Goal: Information Seeking & Learning: Check status

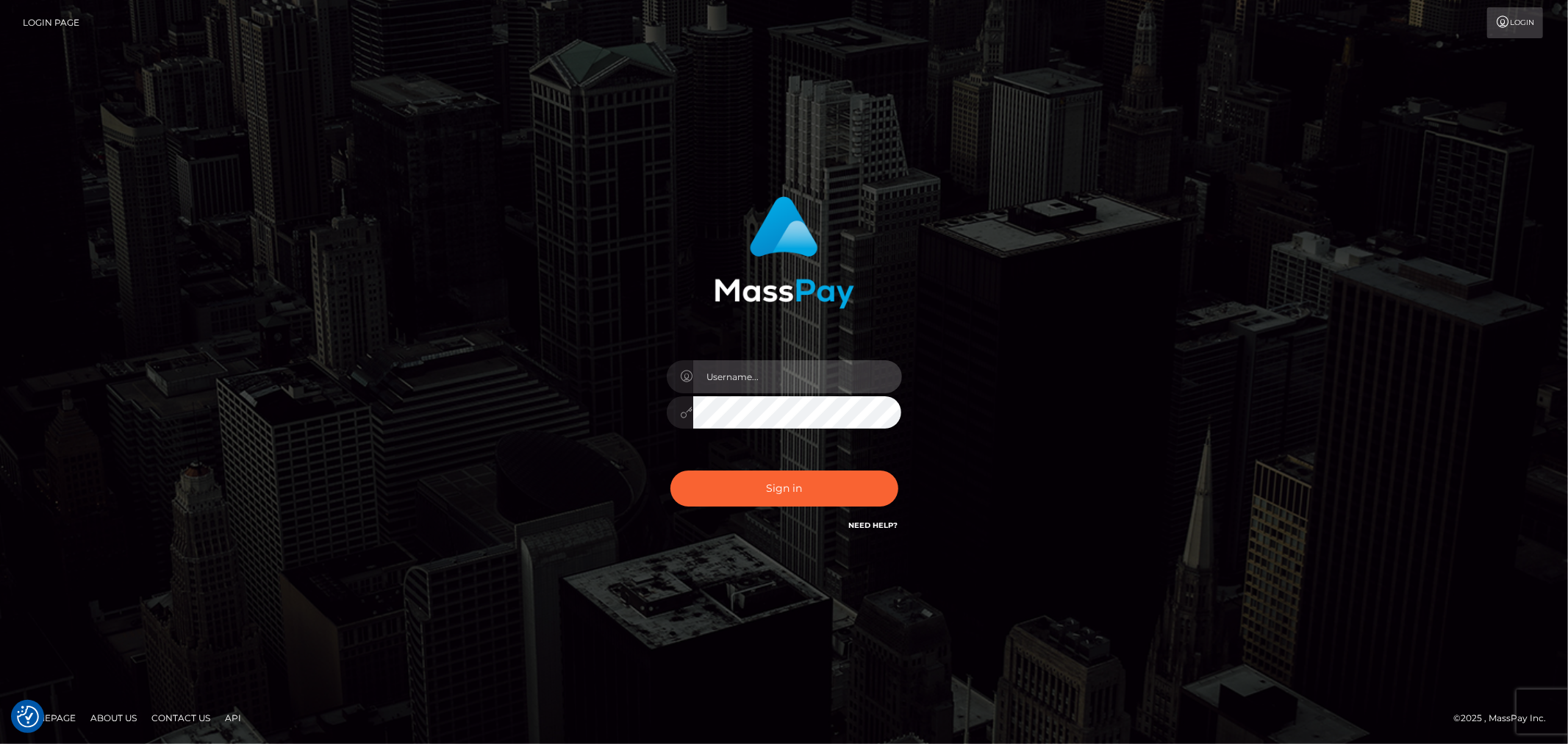
click at [784, 387] on input "text" at bounding box center [798, 377] width 209 height 33
type input "ashbil"
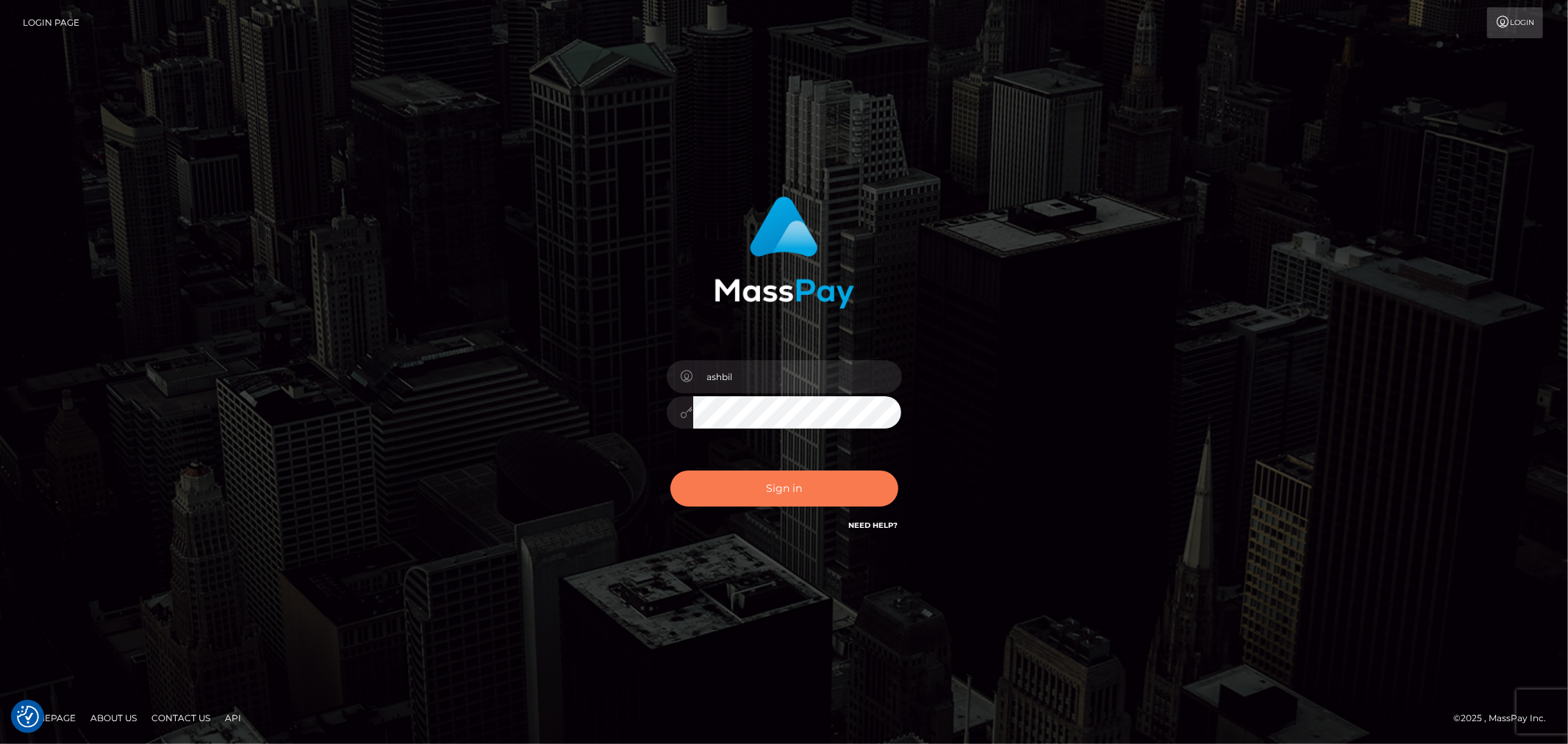
click at [778, 487] on button "Sign in" at bounding box center [784, 489] width 228 height 36
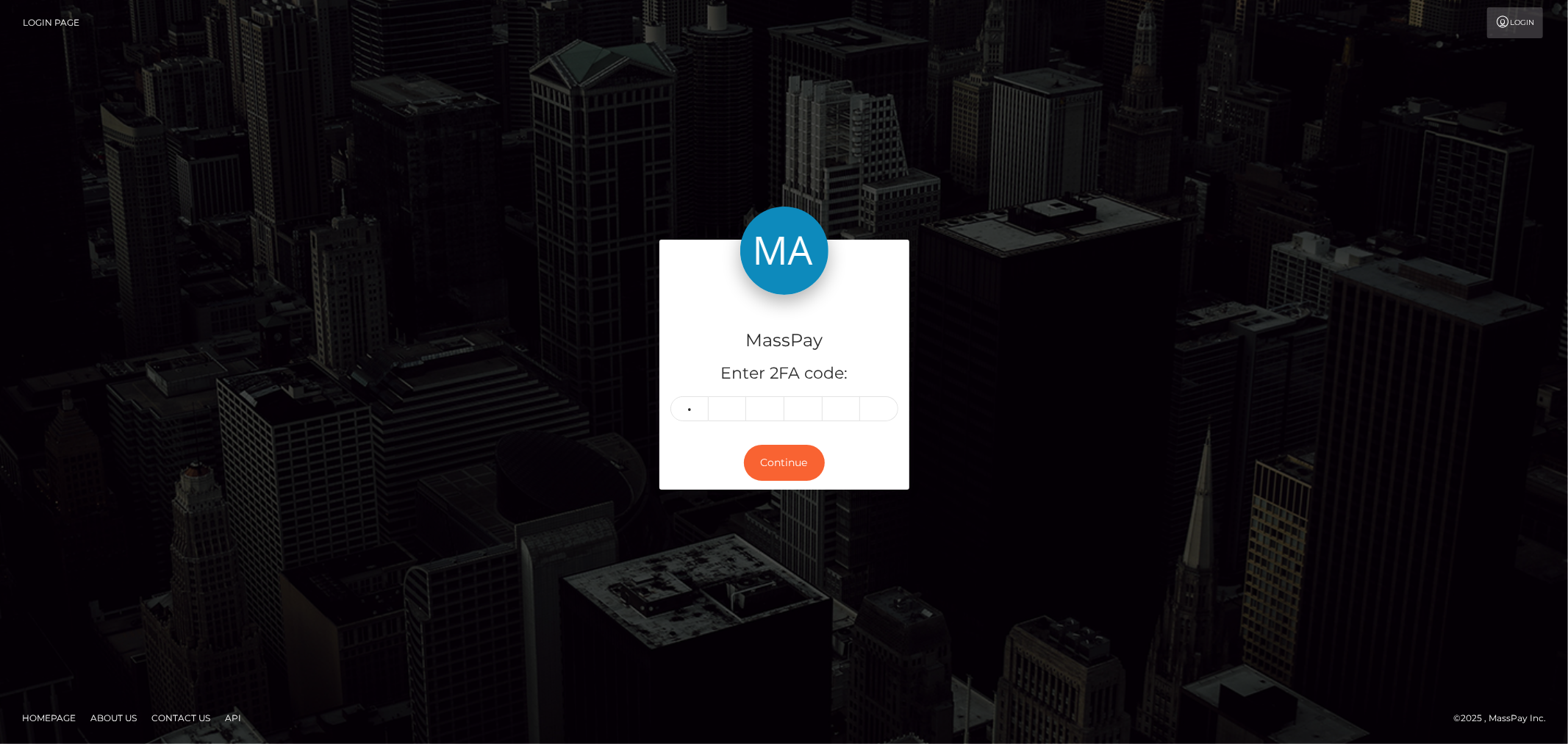
type input "1"
type input "4"
type input "1"
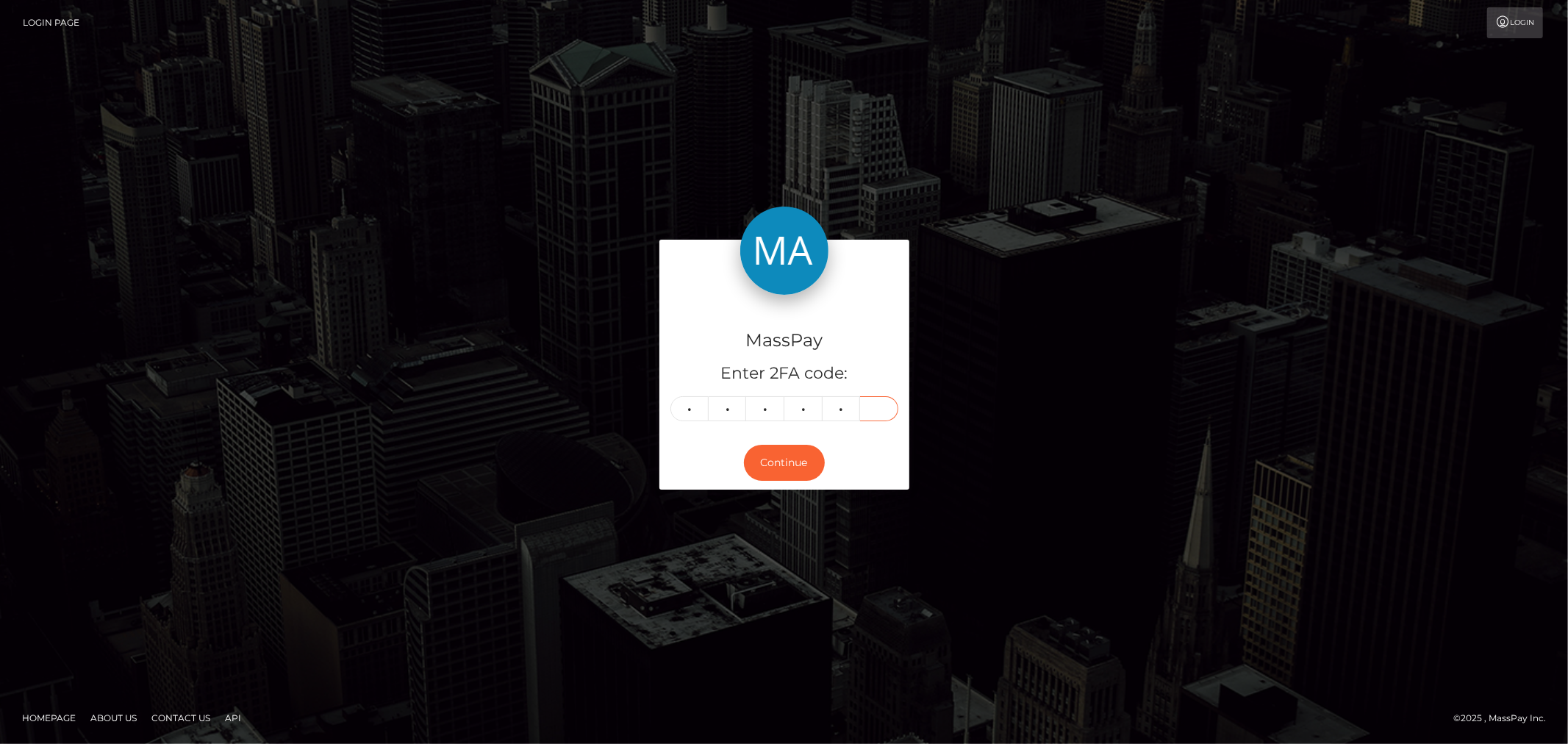
type input "3"
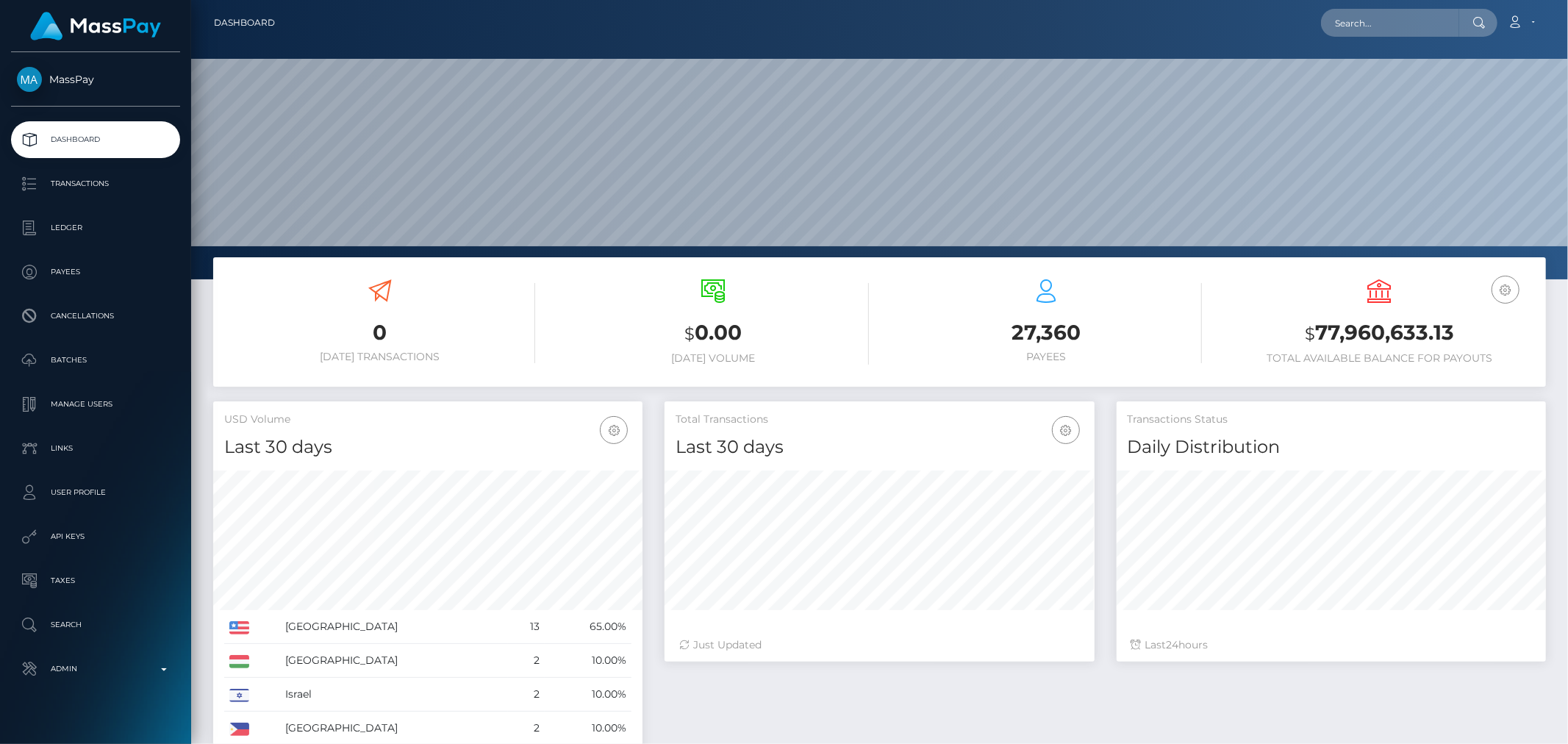
scroll to position [260, 430]
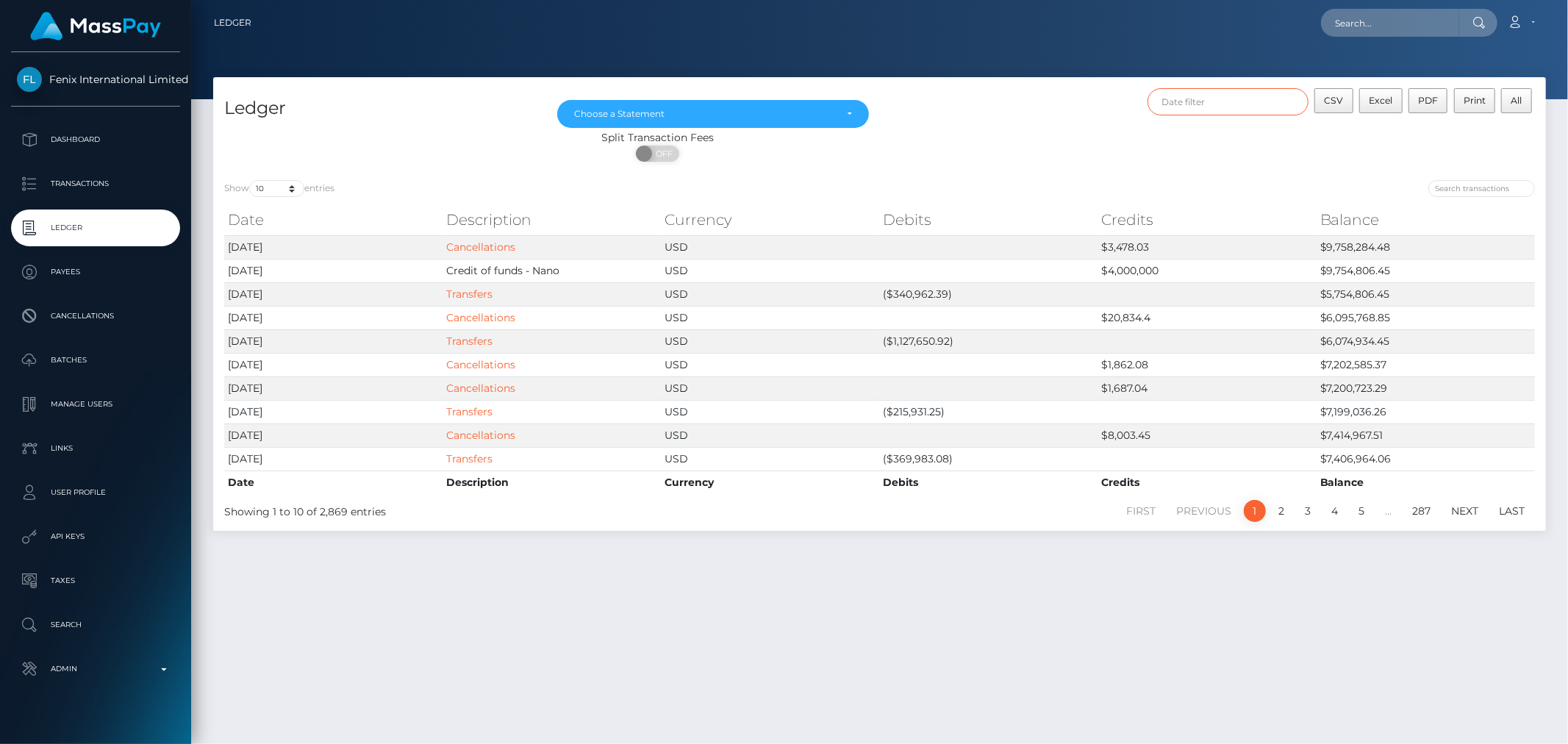
click at [1252, 109] on input "text" at bounding box center [1228, 102] width 161 height 28
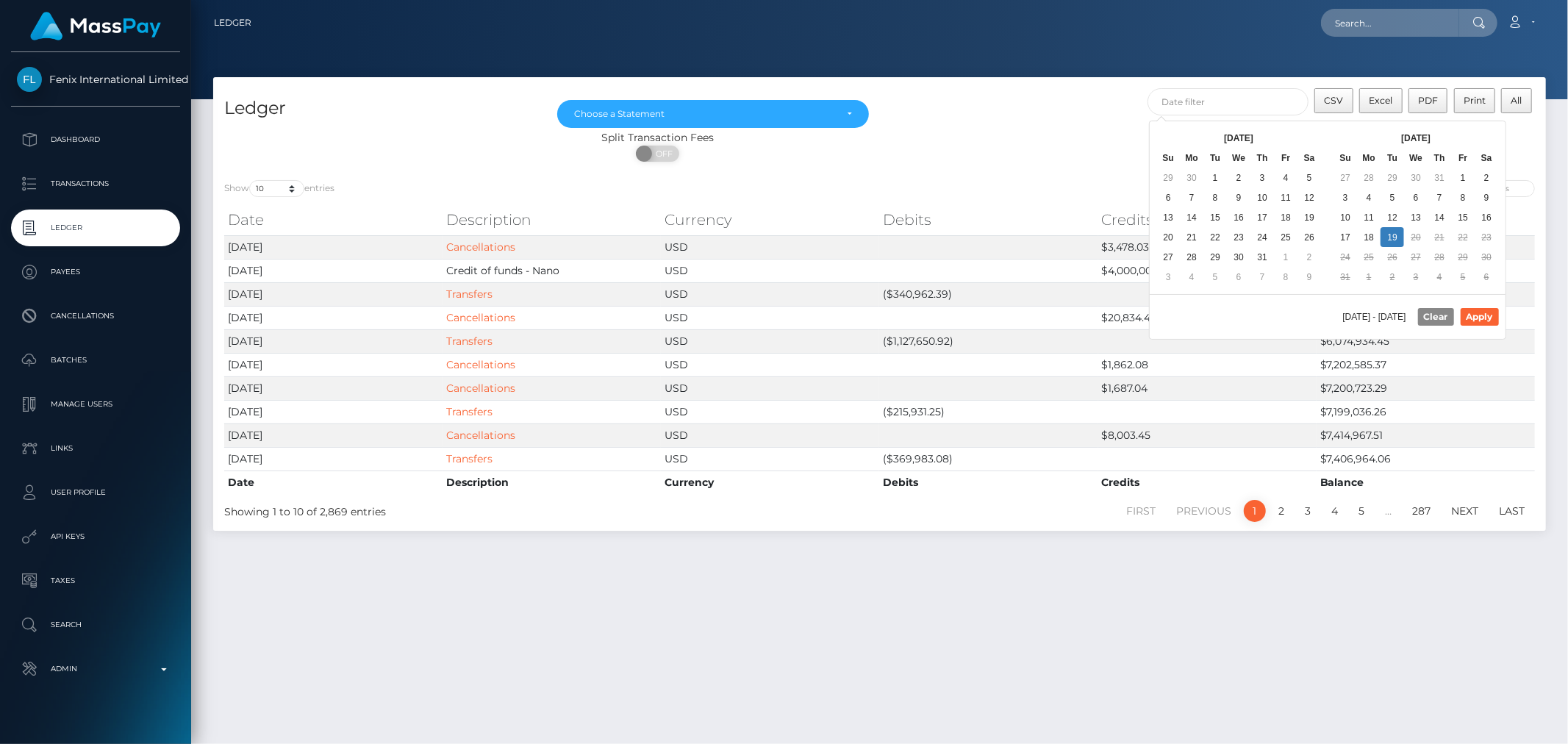
click at [1253, 78] on div "Ledger [DATE] [DATE] [DATE] [DATE] [DATE] [DATE] [DATE] [DATE] [DATE] [DATE] [D…" at bounding box center [879, 122] width 1333 height 92
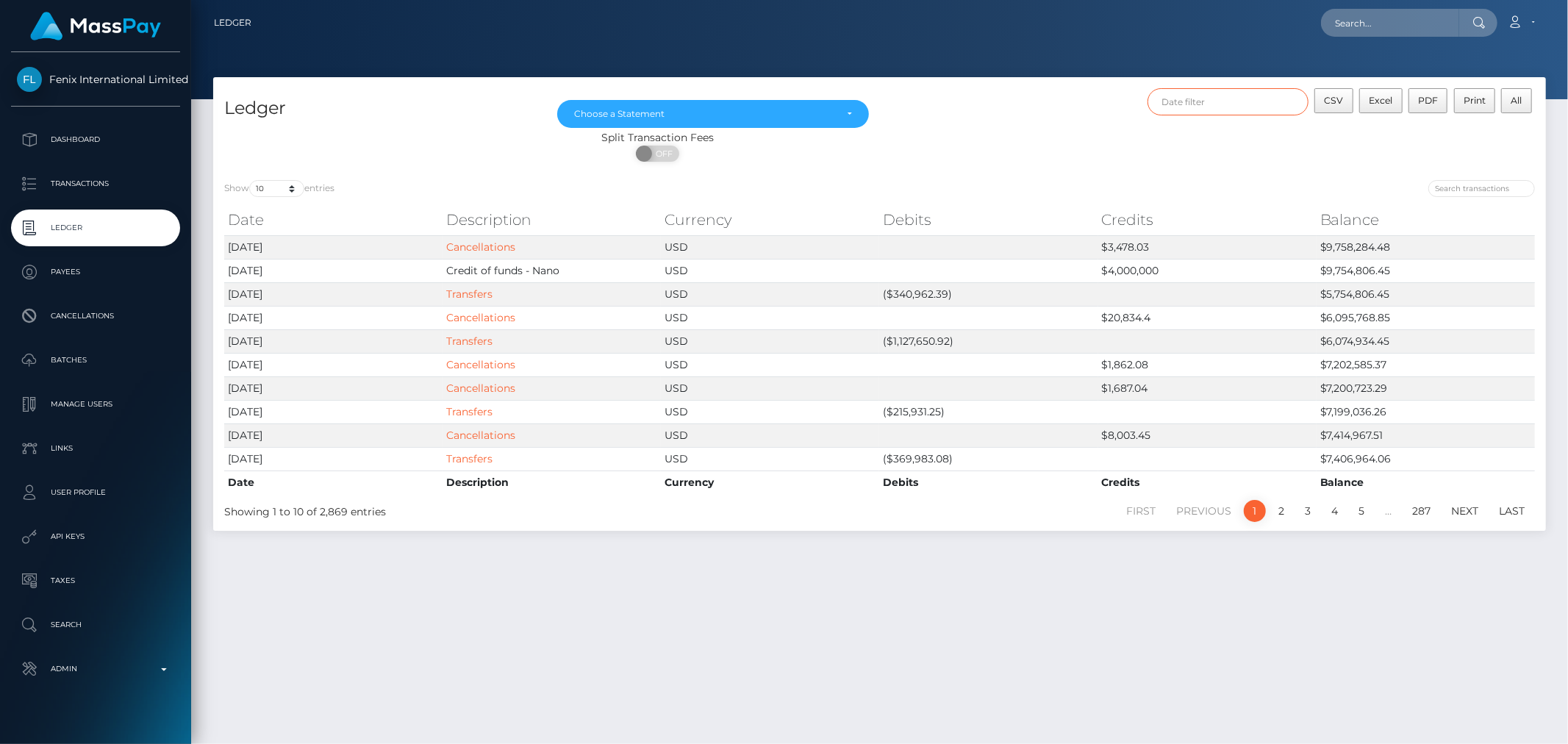
click at [1258, 92] on input "text" at bounding box center [1228, 102] width 161 height 28
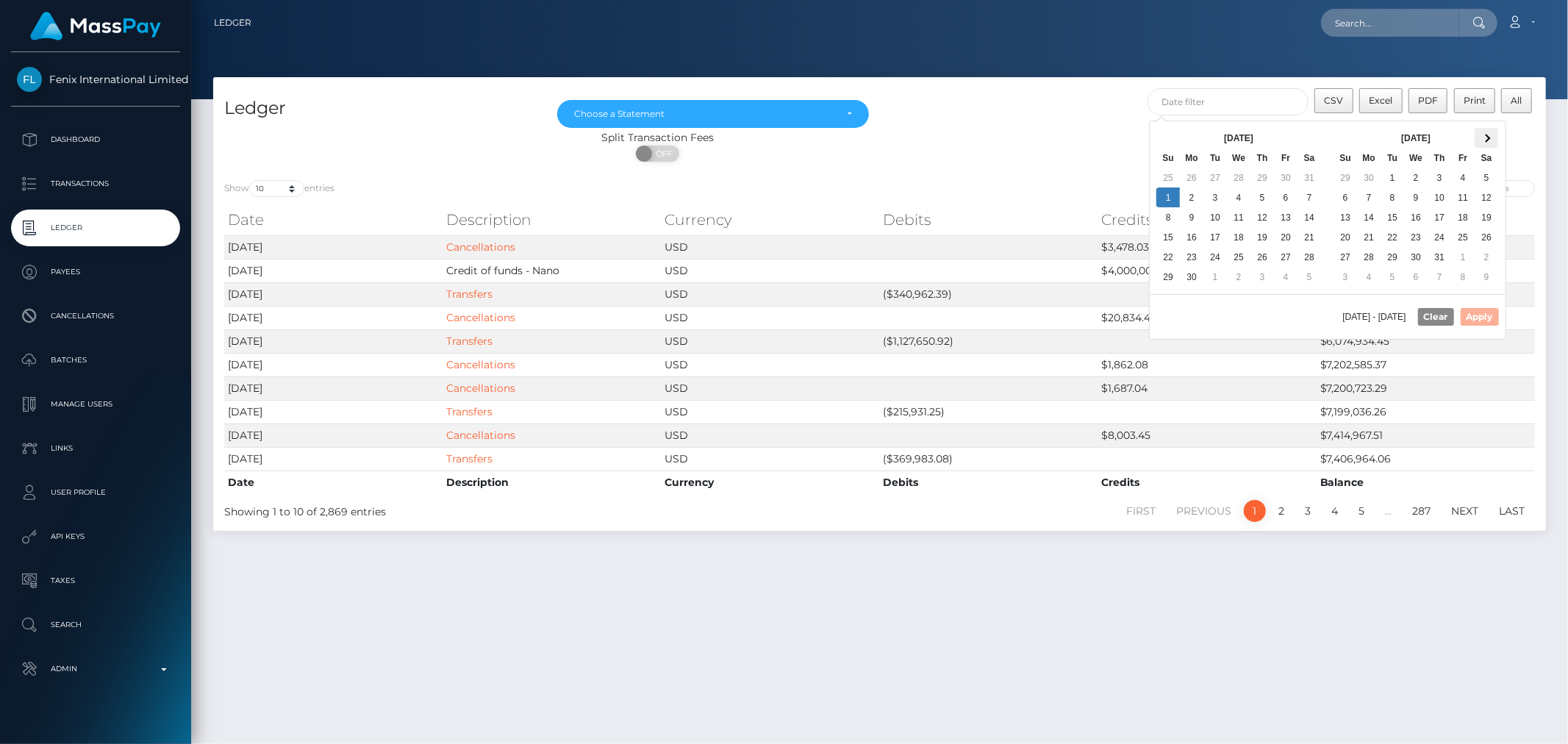
click at [1493, 136] on th at bounding box center [1486, 138] width 24 height 20
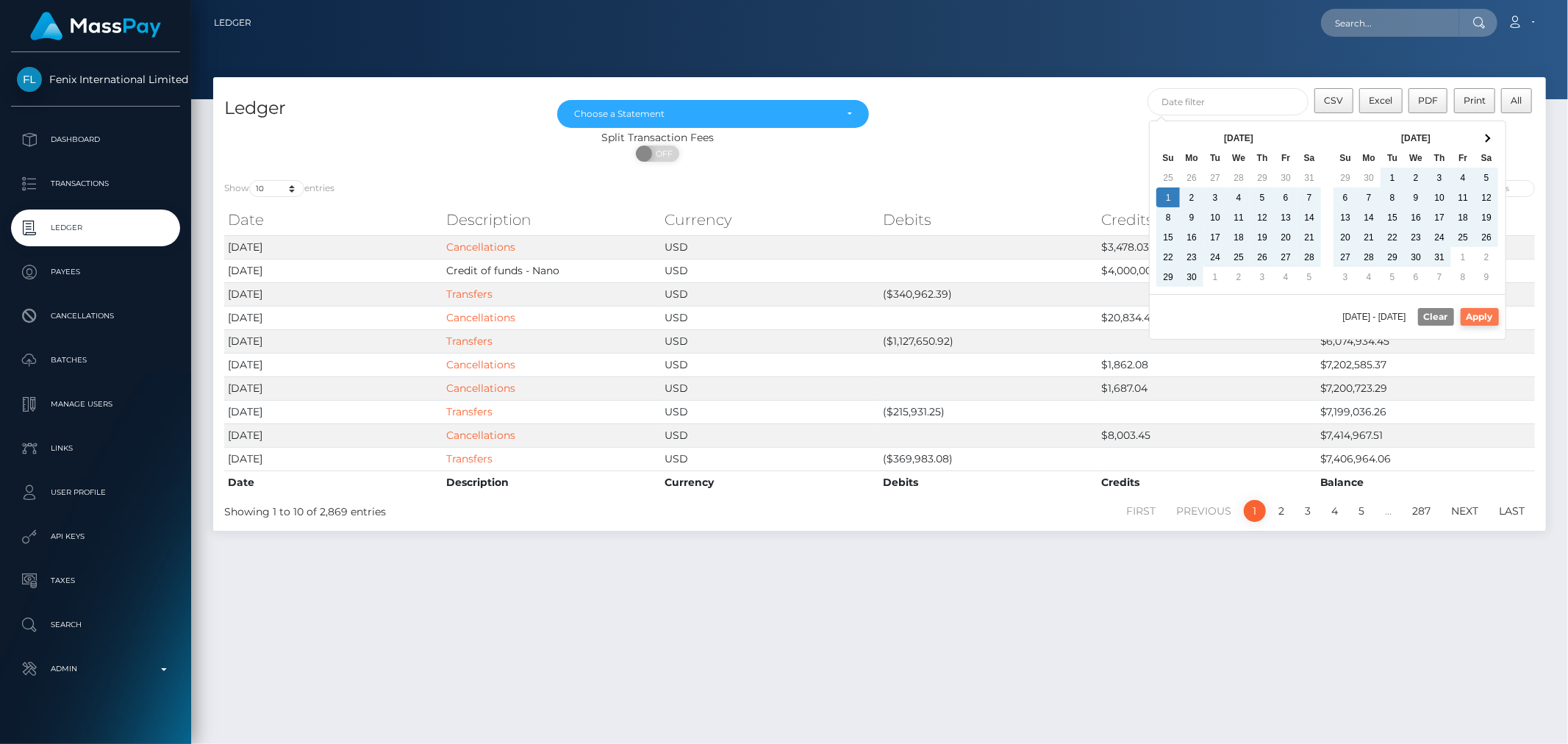
click at [1480, 314] on button "Apply" at bounding box center [1480, 317] width 38 height 18
type input "06/01/2025 - 08/19/2025"
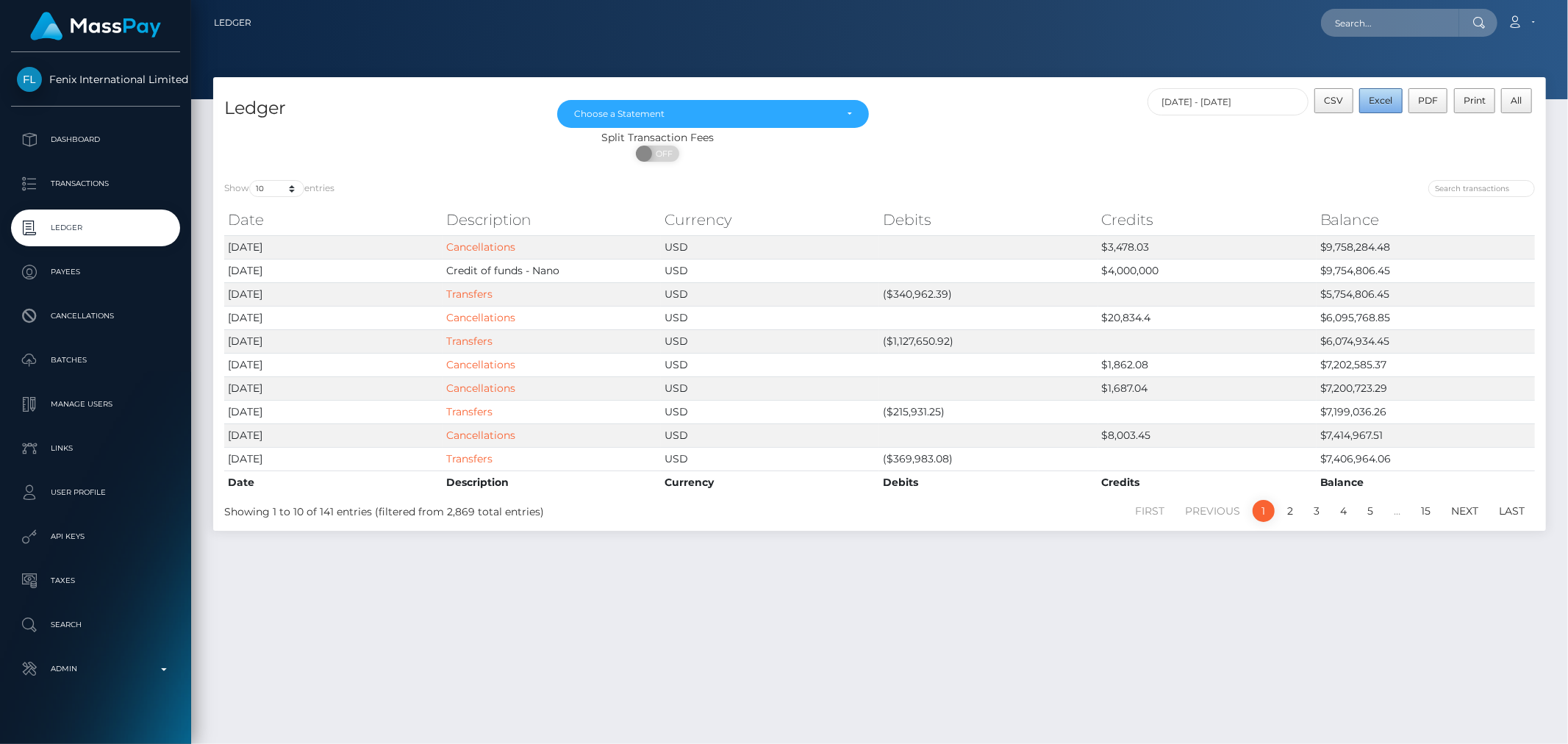
click at [1378, 103] on span "Excel" at bounding box center [1380, 101] width 24 height 11
click at [286, 173] on div "Show 10 25 50 100 250 entries Date Description Currency Debits Credits Balance …" at bounding box center [879, 349] width 1333 height 362
click at [286, 186] on select "10 25 50 100 250" at bounding box center [277, 189] width 55 height 17
select select "250"
click at [250, 180] on select "10 25 50 100 250" at bounding box center [277, 189] width 55 height 17
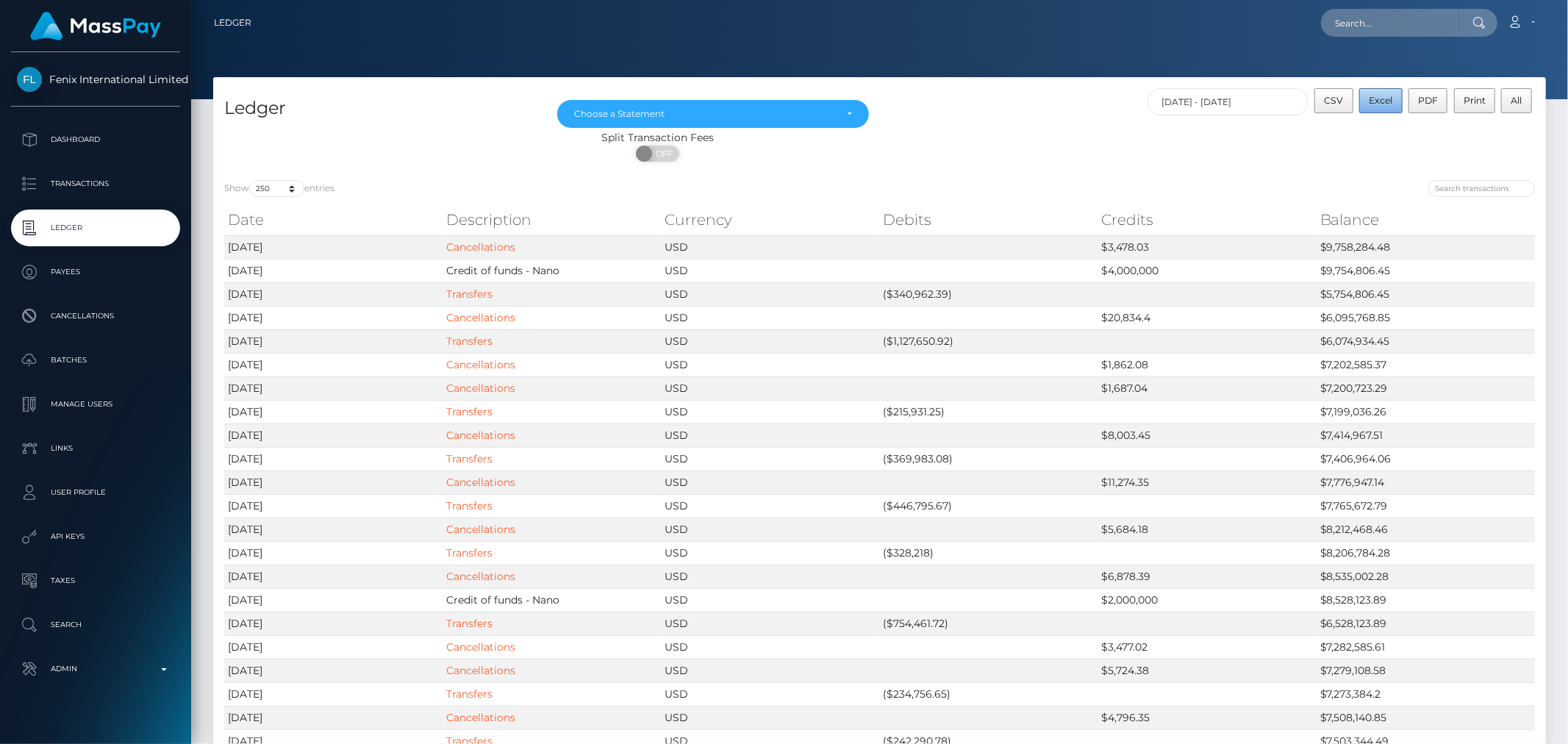
click at [1376, 95] on span "Excel" at bounding box center [1380, 101] width 24 height 11
click at [90, 84] on span "Fenix International Limited" at bounding box center [96, 80] width 169 height 13
click at [119, 93] on div "Fenix International Limited" at bounding box center [96, 87] width 192 height 40
click at [120, 80] on span "Fenix International Limited" at bounding box center [96, 80] width 169 height 13
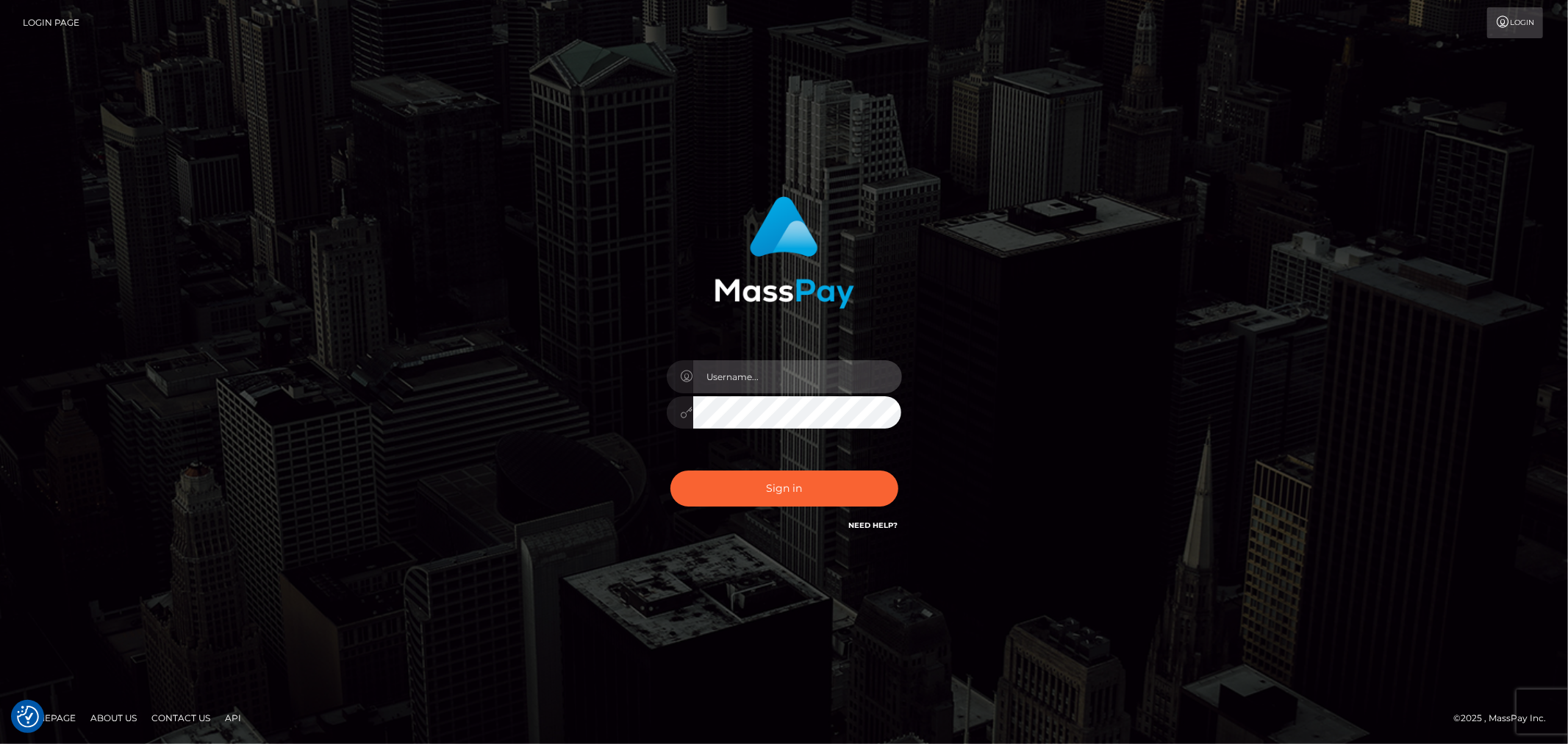
click at [766, 374] on input "text" at bounding box center [798, 377] width 209 height 33
type input "ashbil"
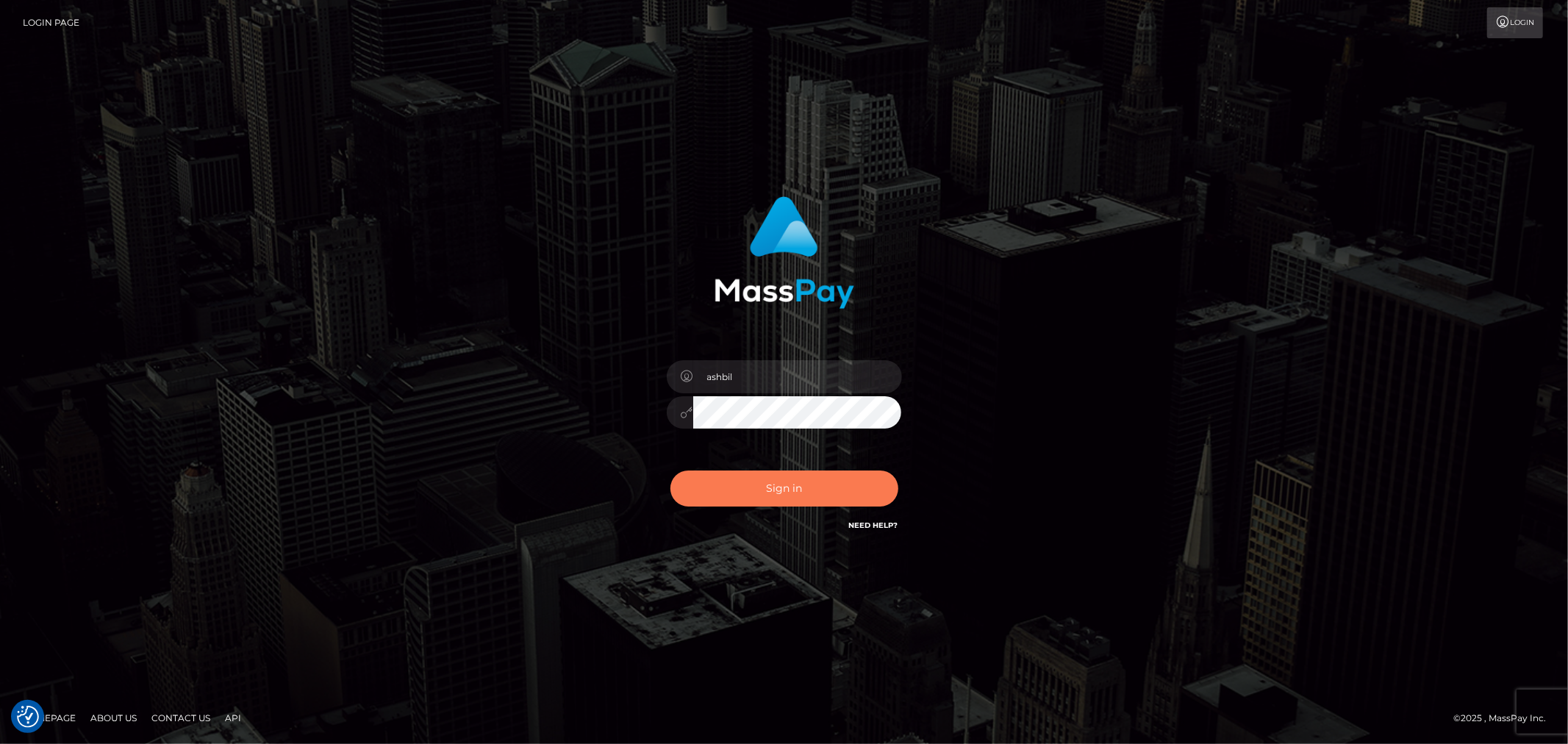
click at [791, 492] on button "Sign in" at bounding box center [784, 489] width 228 height 36
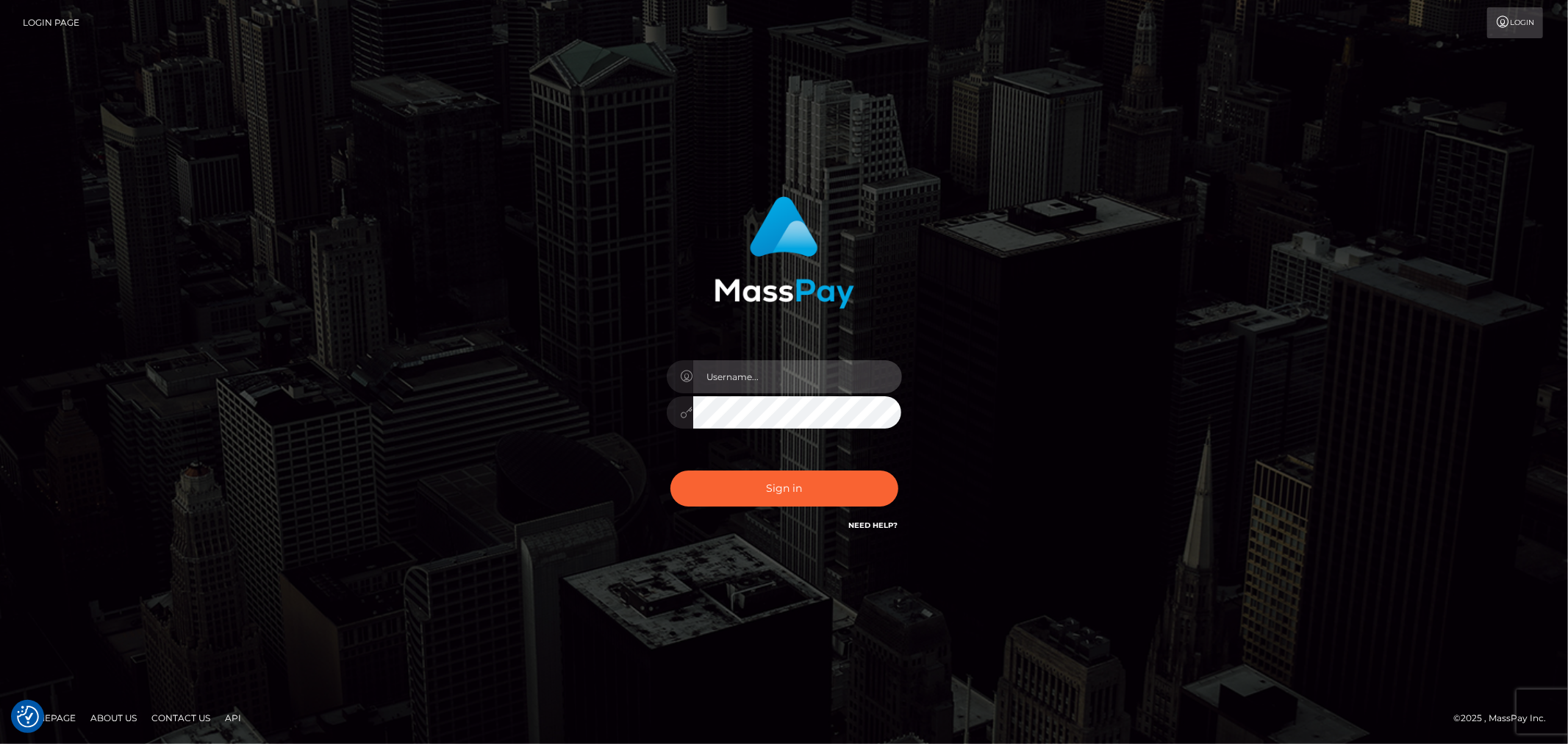
click at [751, 372] on input "text" at bounding box center [798, 377] width 209 height 33
type input "ashbil"
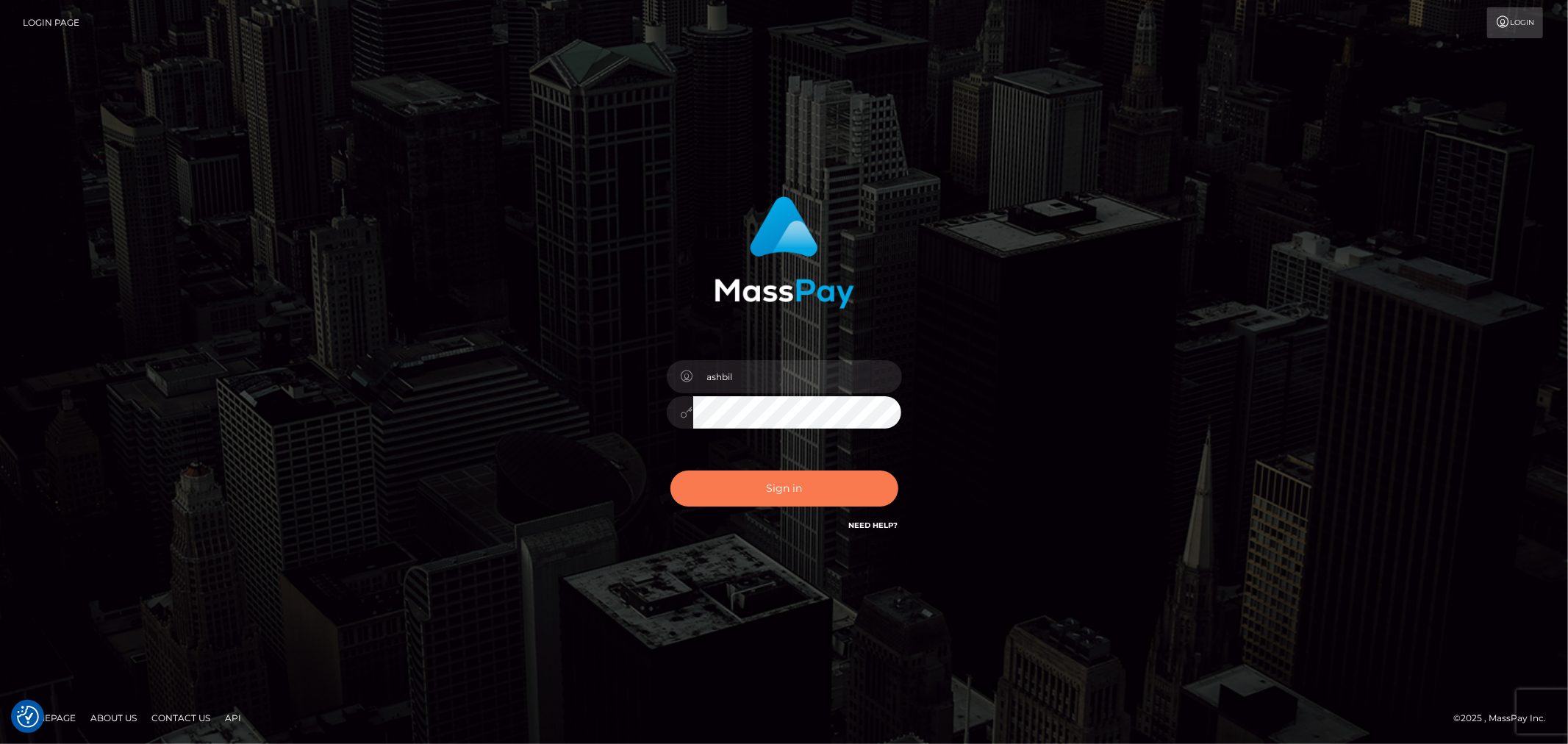
click at [790, 482] on button "Sign in" at bounding box center [784, 489] width 228 height 36
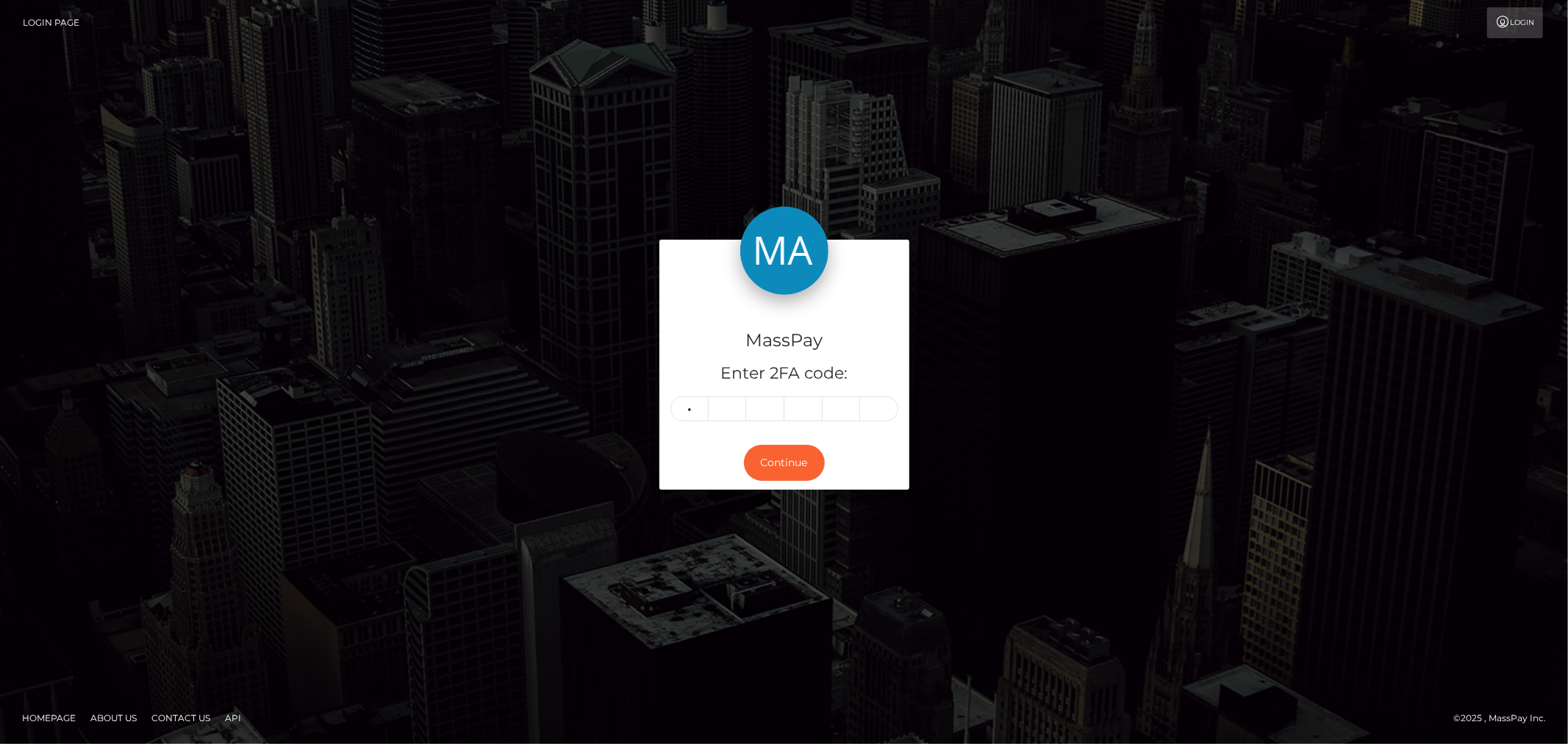
type input "0"
type input "8"
type input "4"
type input "0"
type input "3"
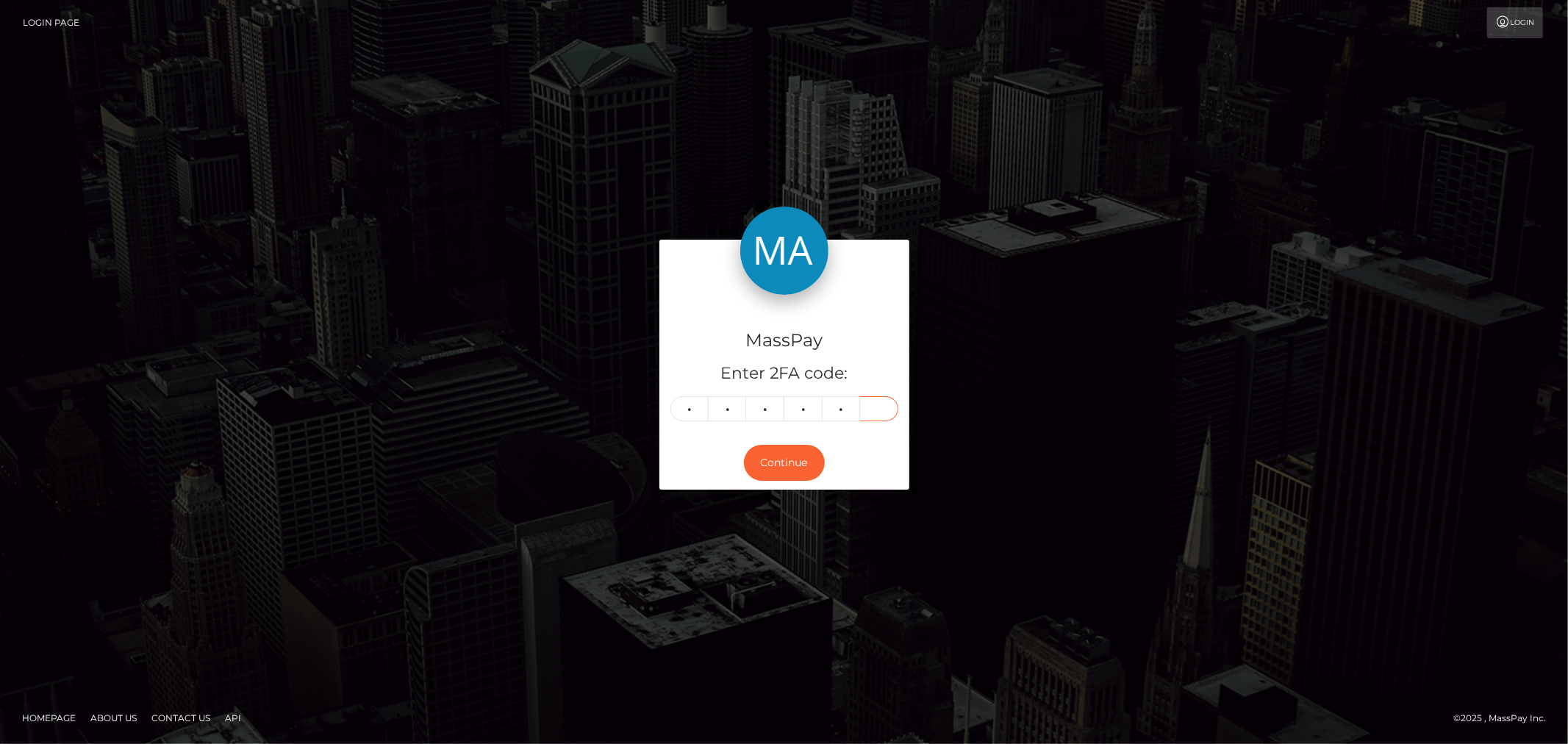
type input "8"
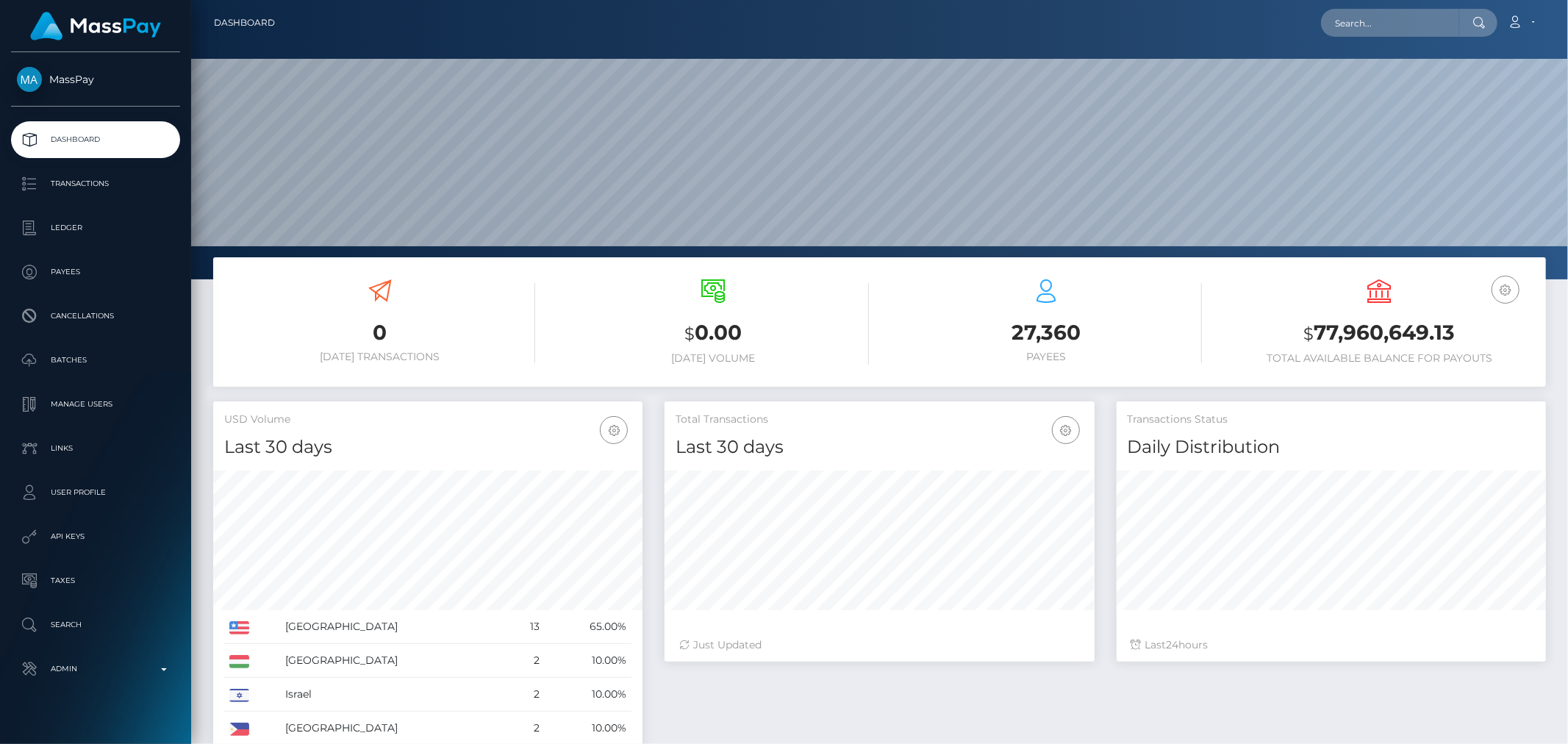
scroll to position [260, 430]
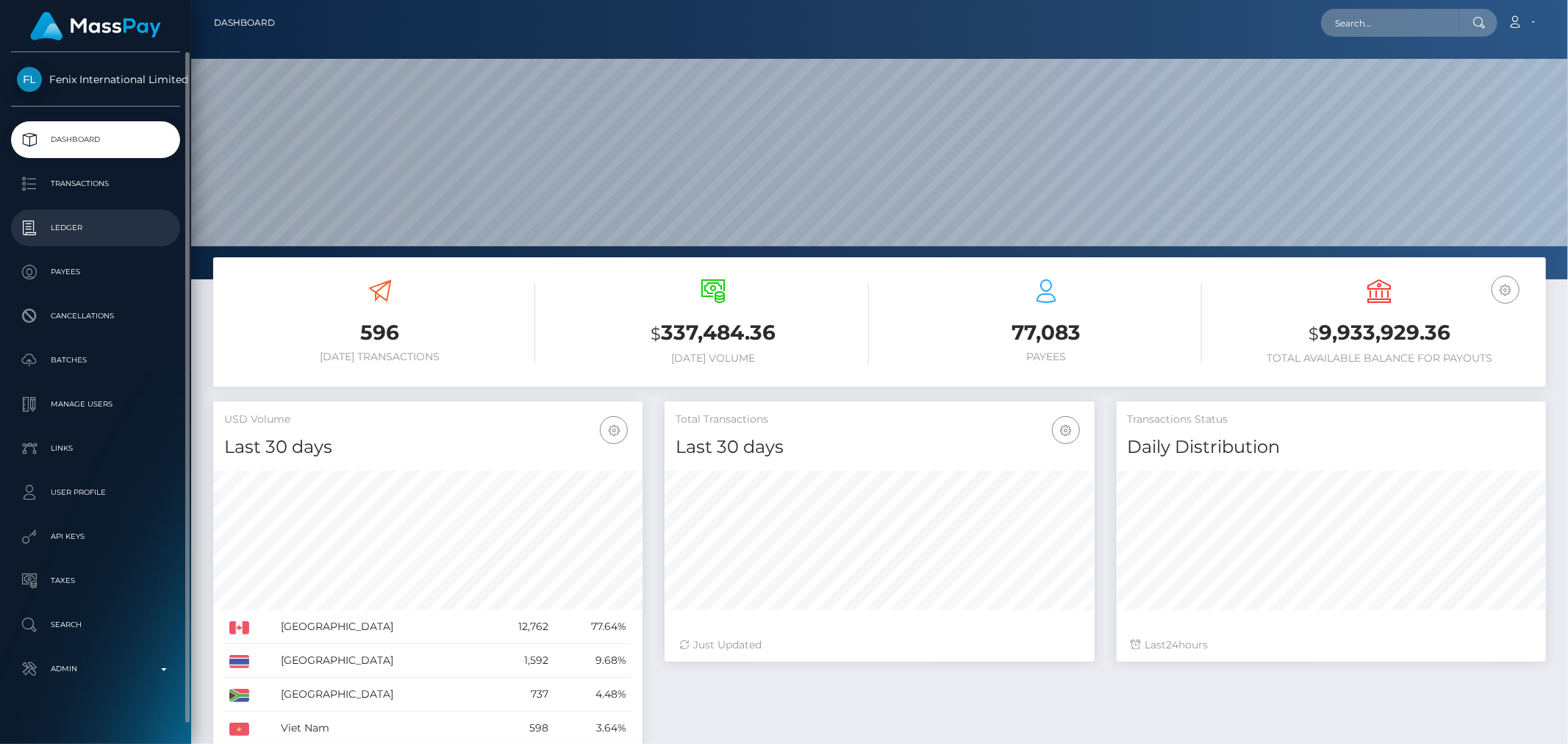
click at [123, 231] on p "Ledger" at bounding box center [96, 228] width 157 height 22
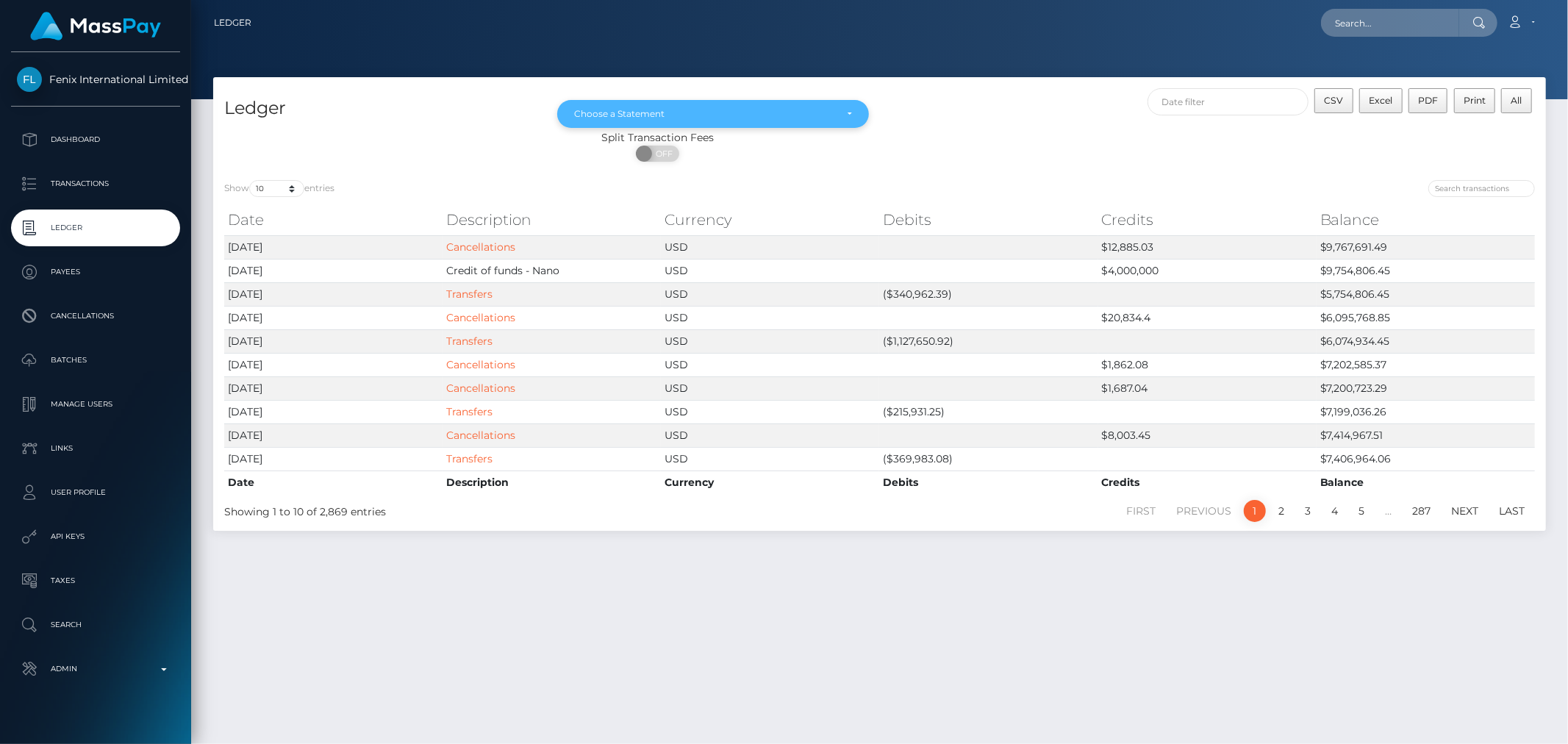
click at [765, 103] on div "Choose a Statement" at bounding box center [713, 113] width 311 height 28
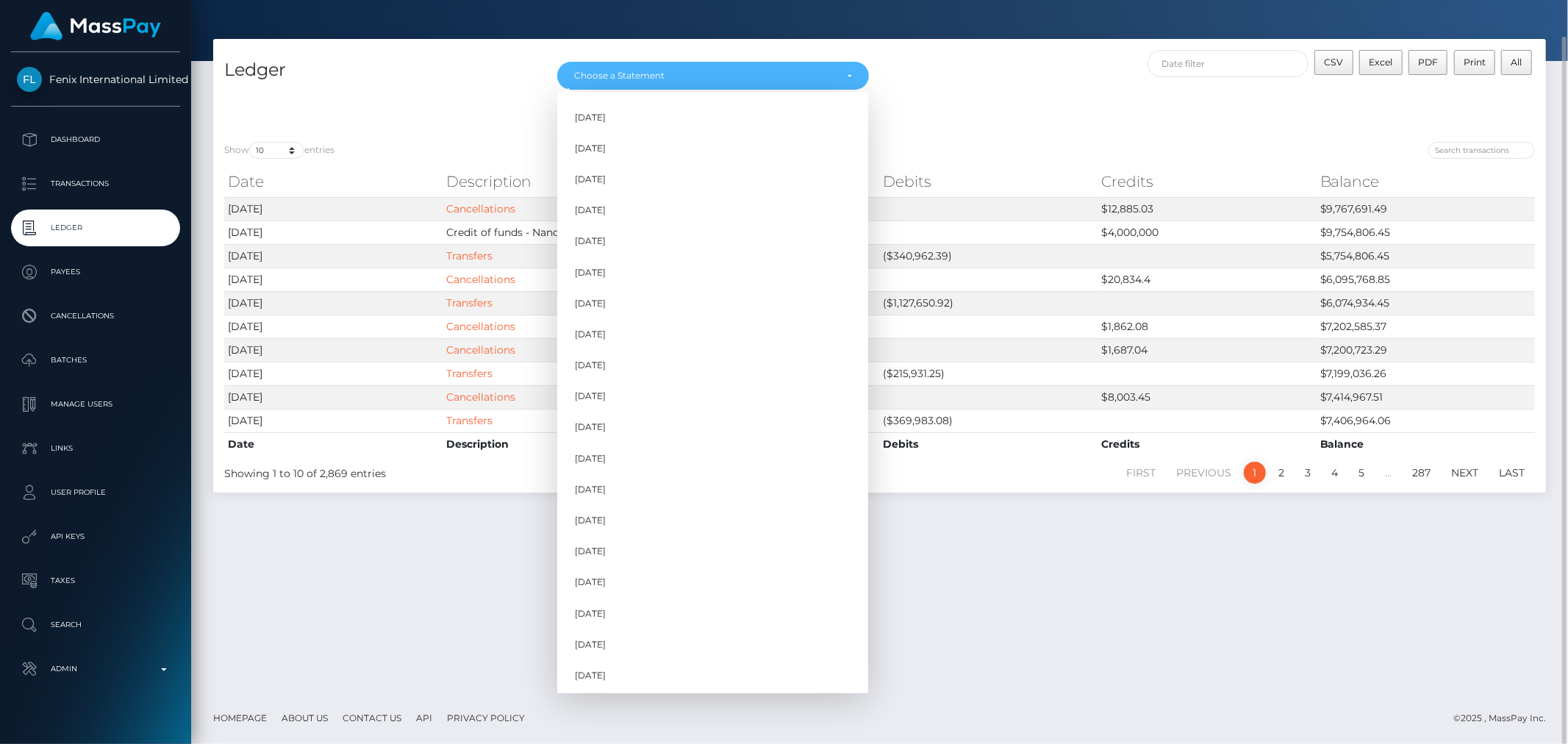
scroll to position [1019, 0]
click at [625, 309] on link "Jul 2024" at bounding box center [713, 307] width 311 height 28
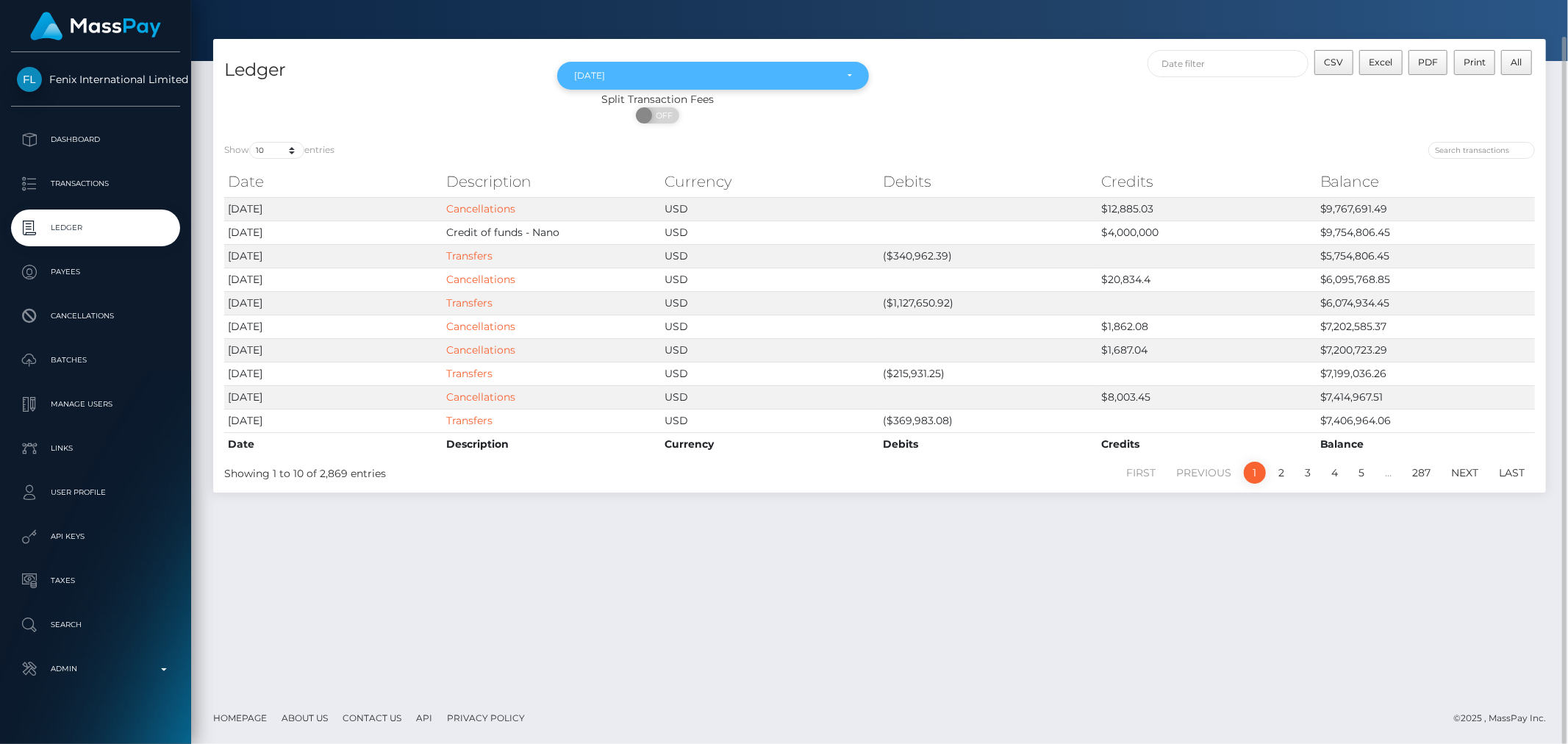
click at [834, 80] on div "Jul 2024" at bounding box center [704, 76] width 260 height 11
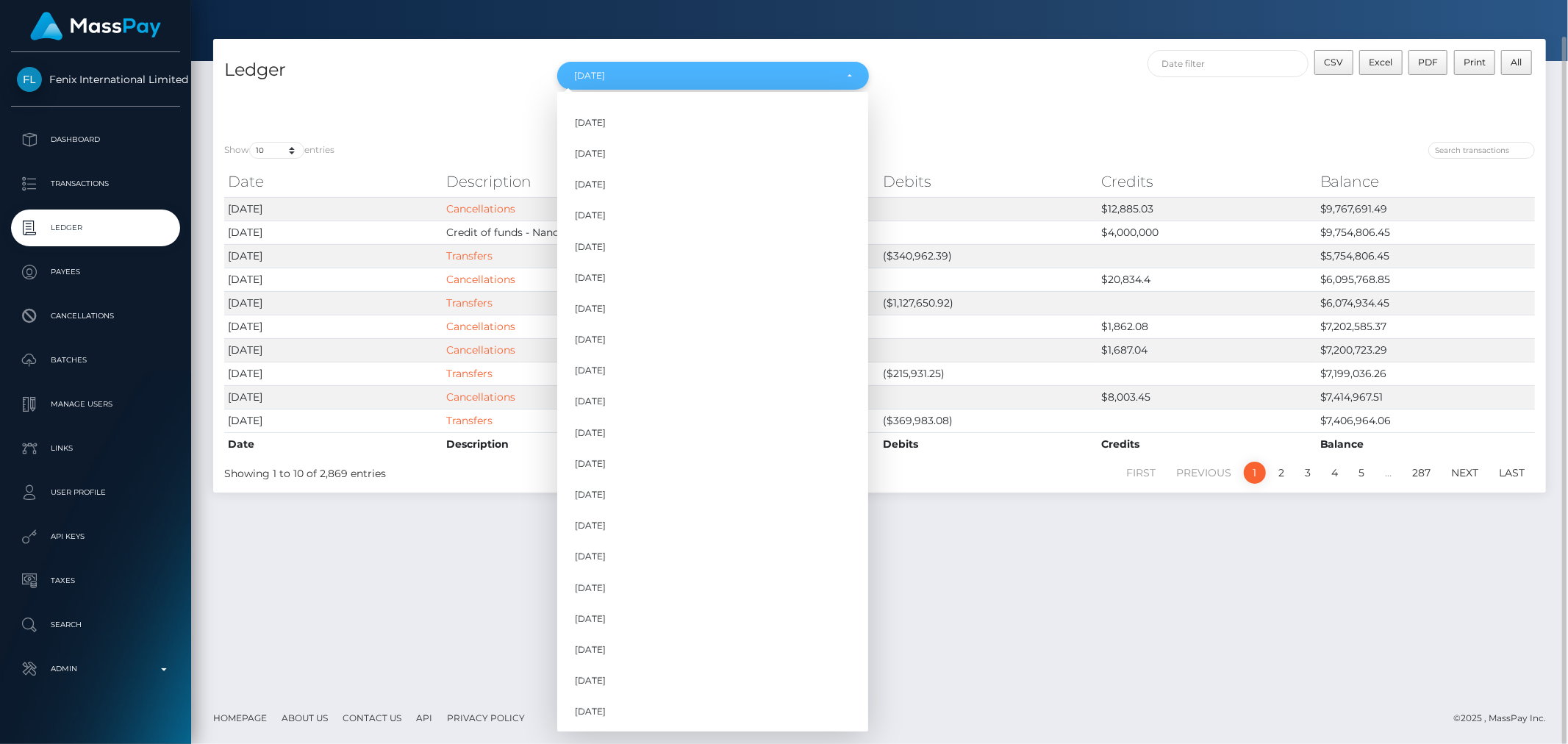
scroll to position [761, 0]
click at [668, 543] on link "Jun 2024" at bounding box center [713, 533] width 311 height 28
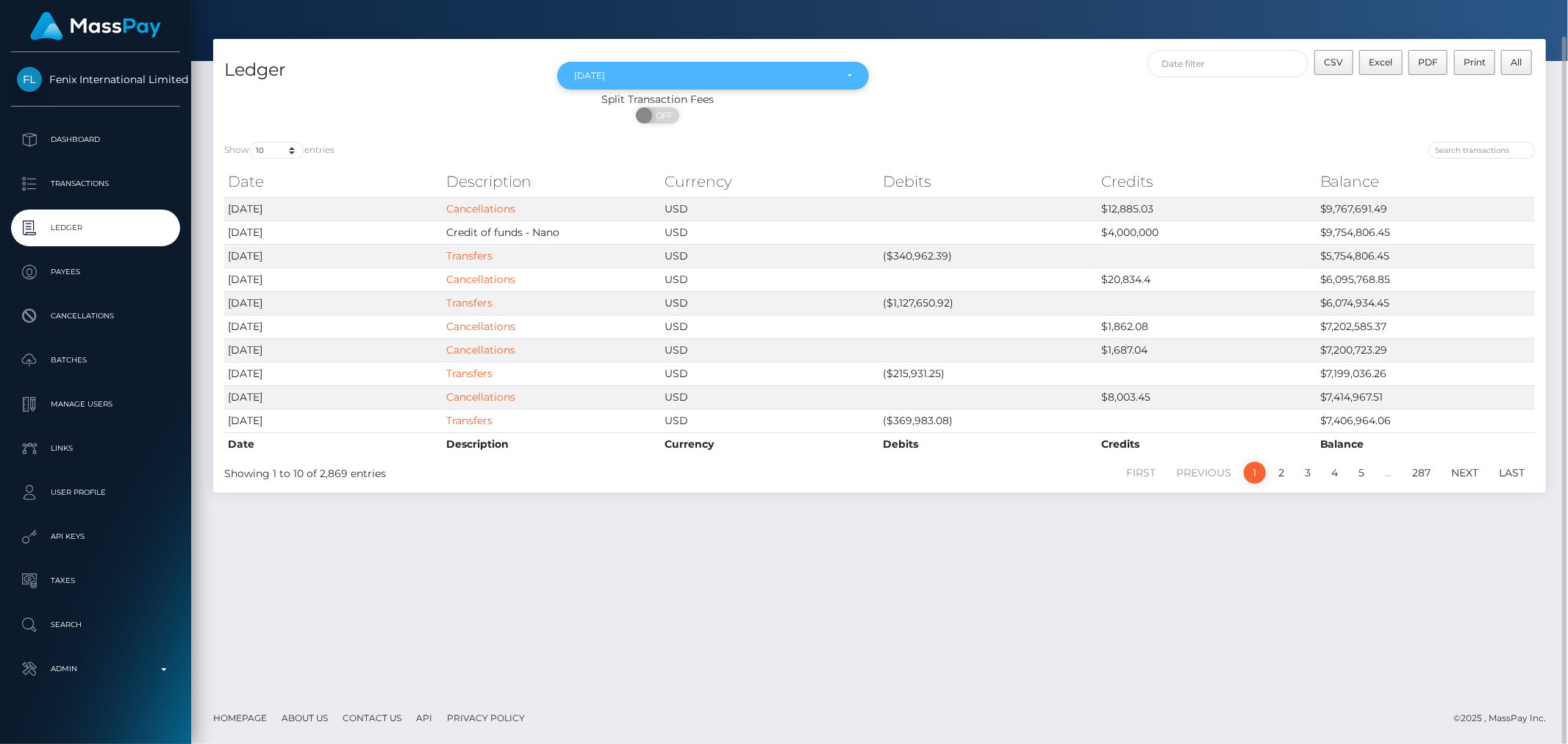
click at [836, 74] on div "Jun 2024" at bounding box center [712, 76] width 277 height 11
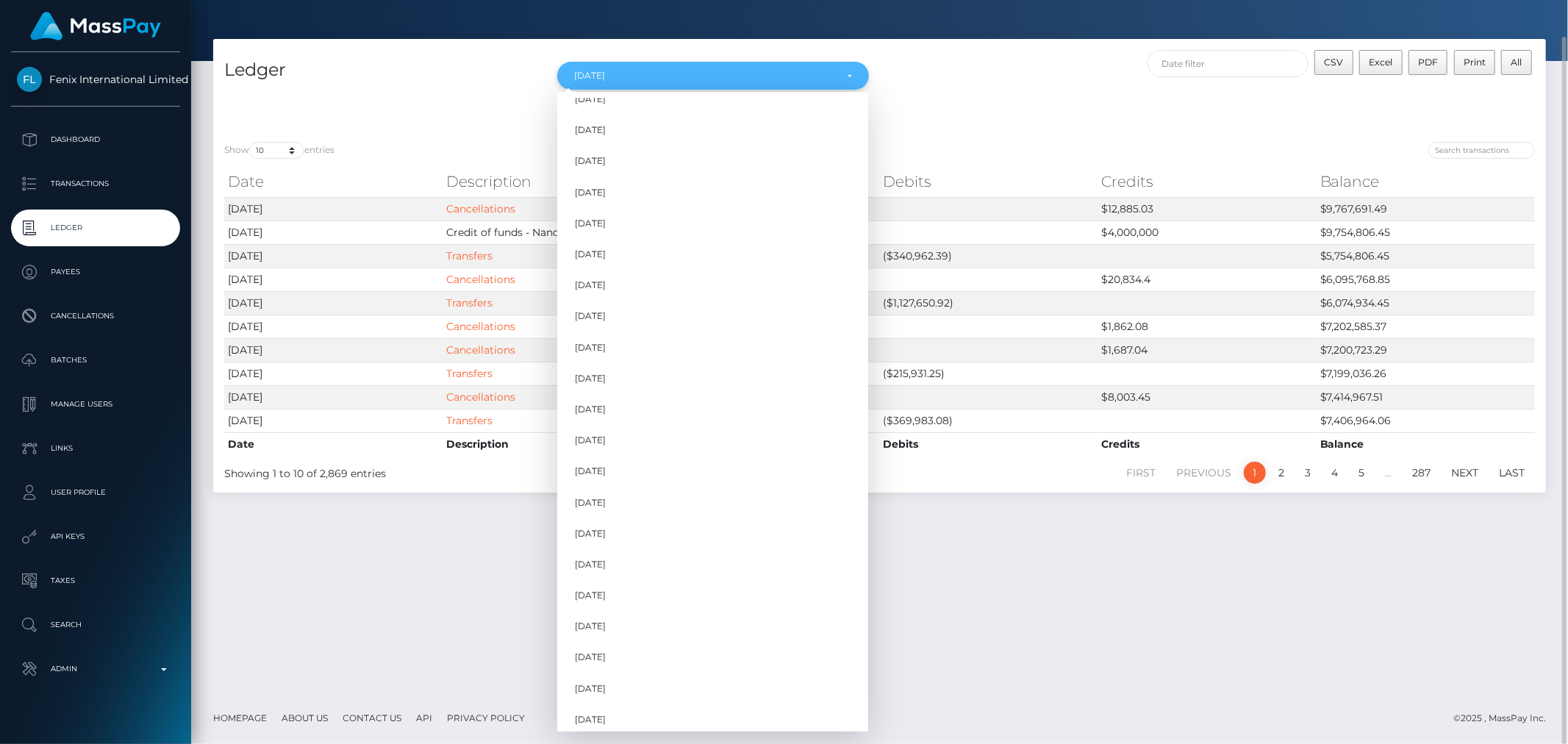
scroll to position [734, 0]
click at [1130, 92] on div "Split Transaction Fees ON OFF" at bounding box center [879, 111] width 1333 height 39
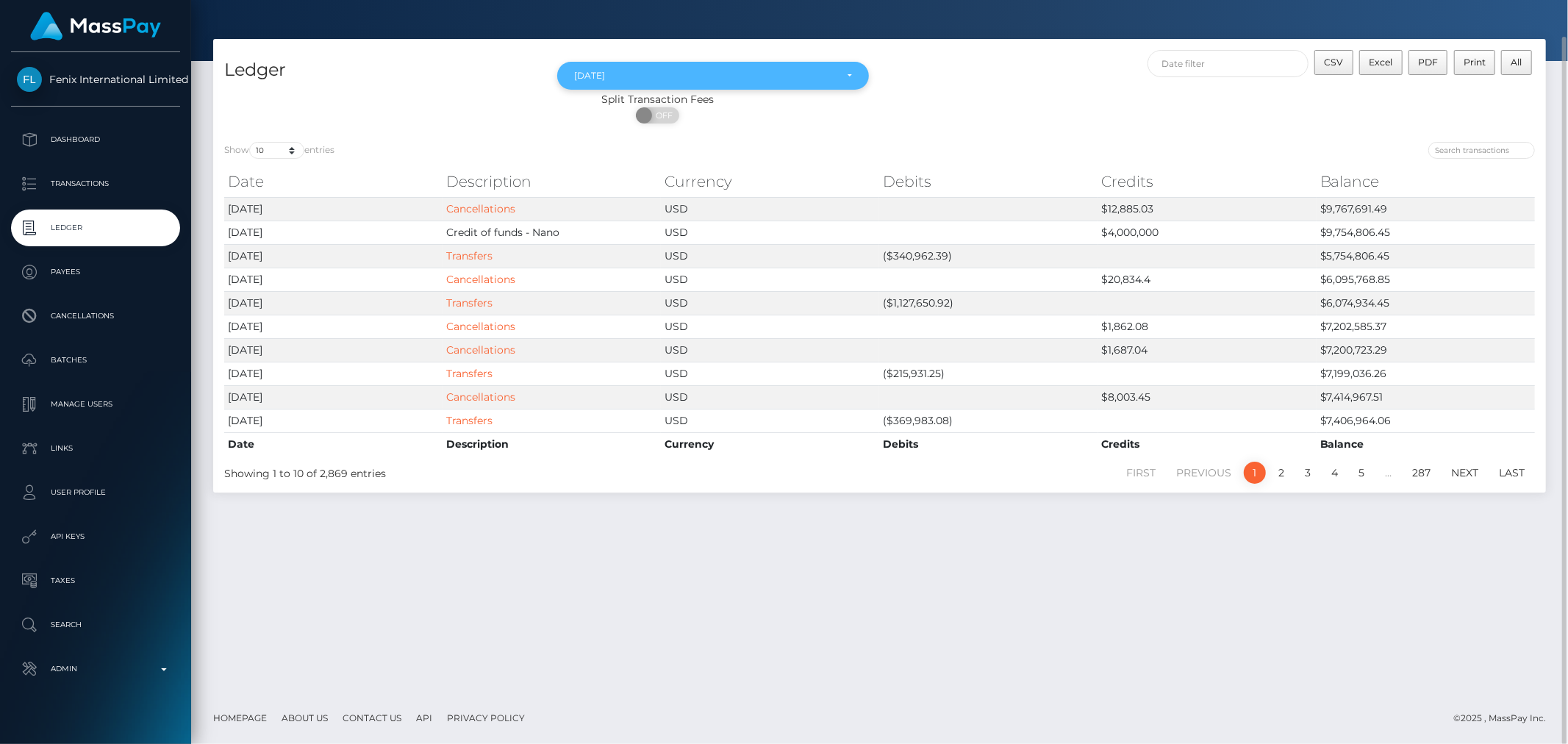
click at [737, 67] on div "Jun 2024" at bounding box center [713, 75] width 311 height 28
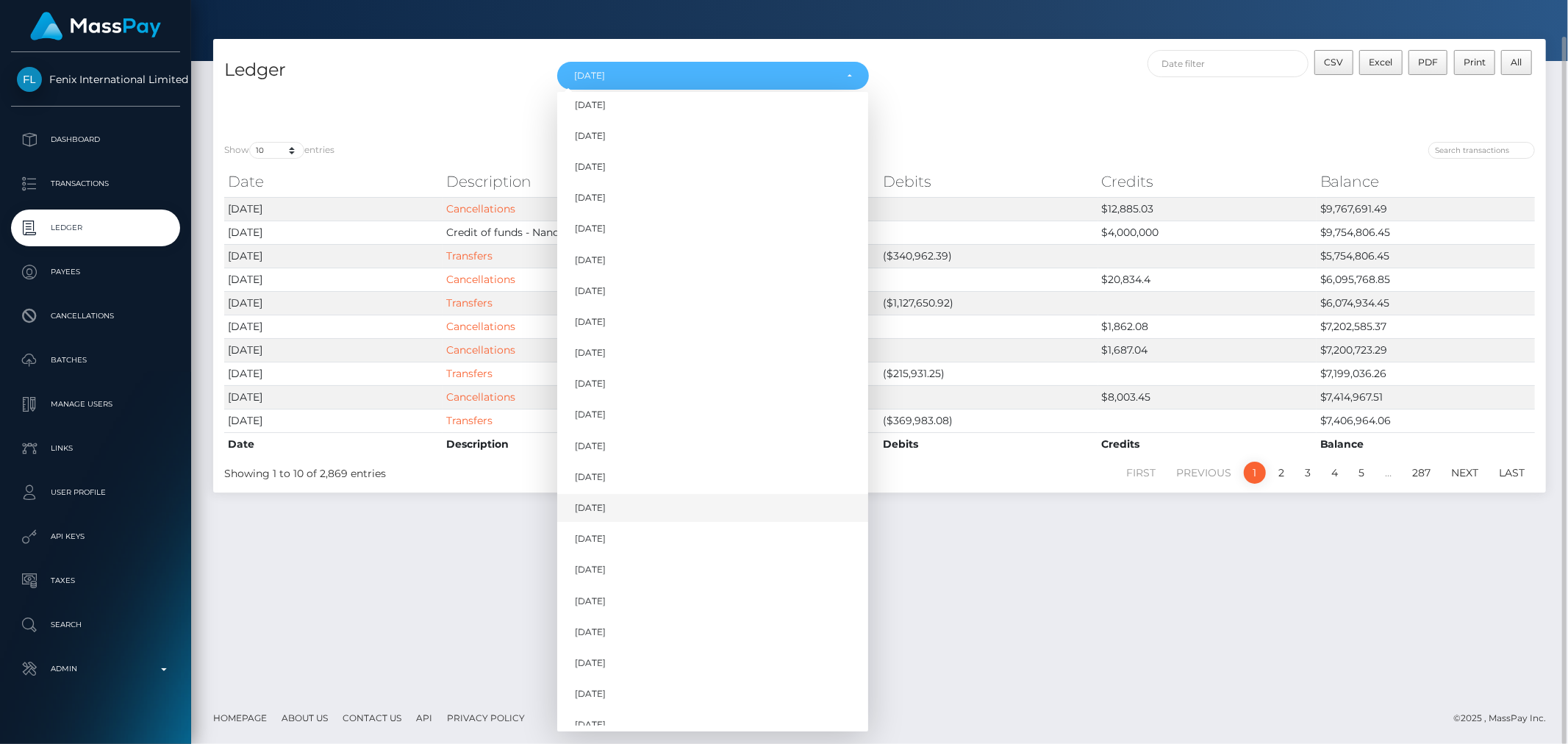
scroll to position [1015, 0]
click at [588, 335] on span "Aug 2024" at bounding box center [590, 342] width 31 height 13
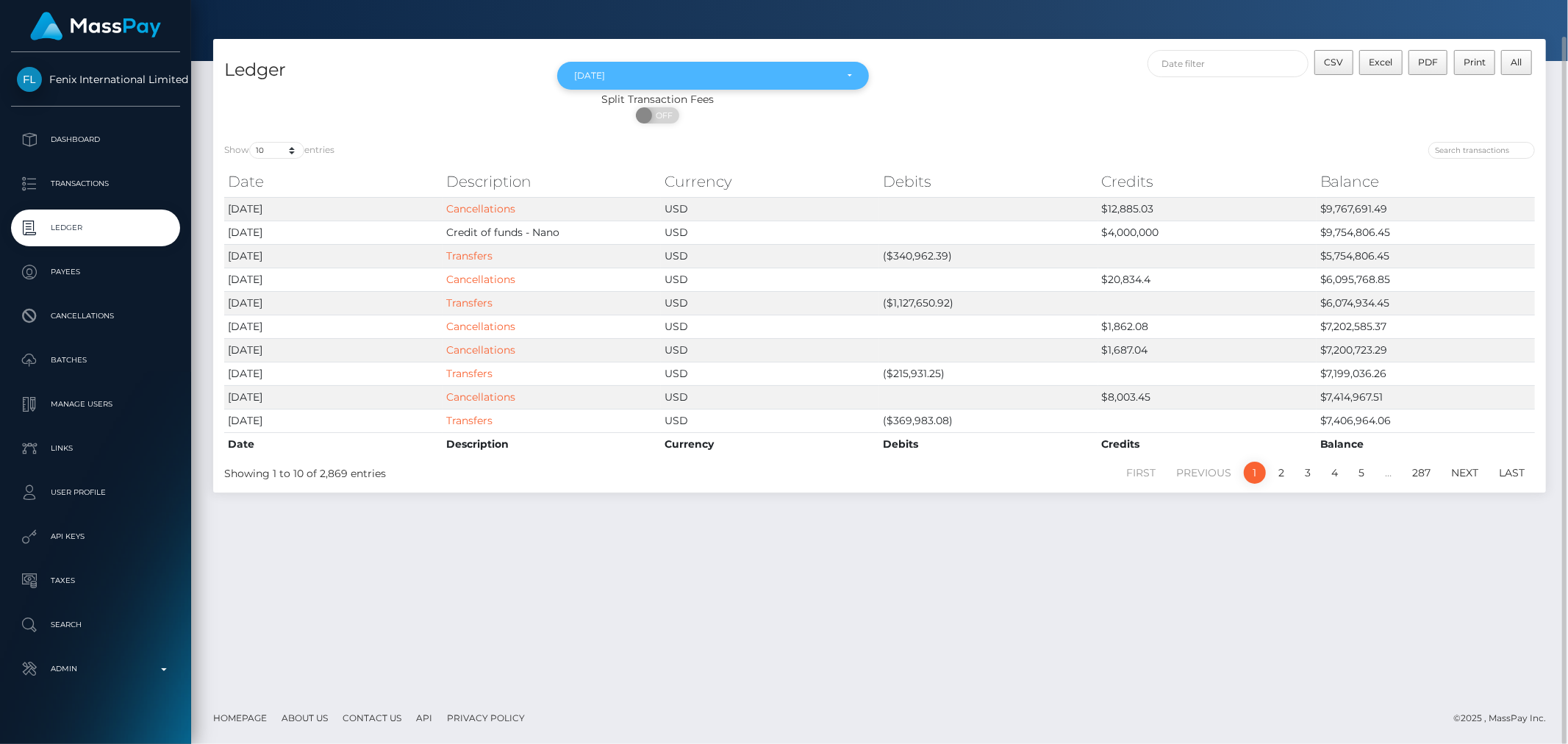
click at [668, 76] on div "Aug 2024" at bounding box center [704, 76] width 260 height 11
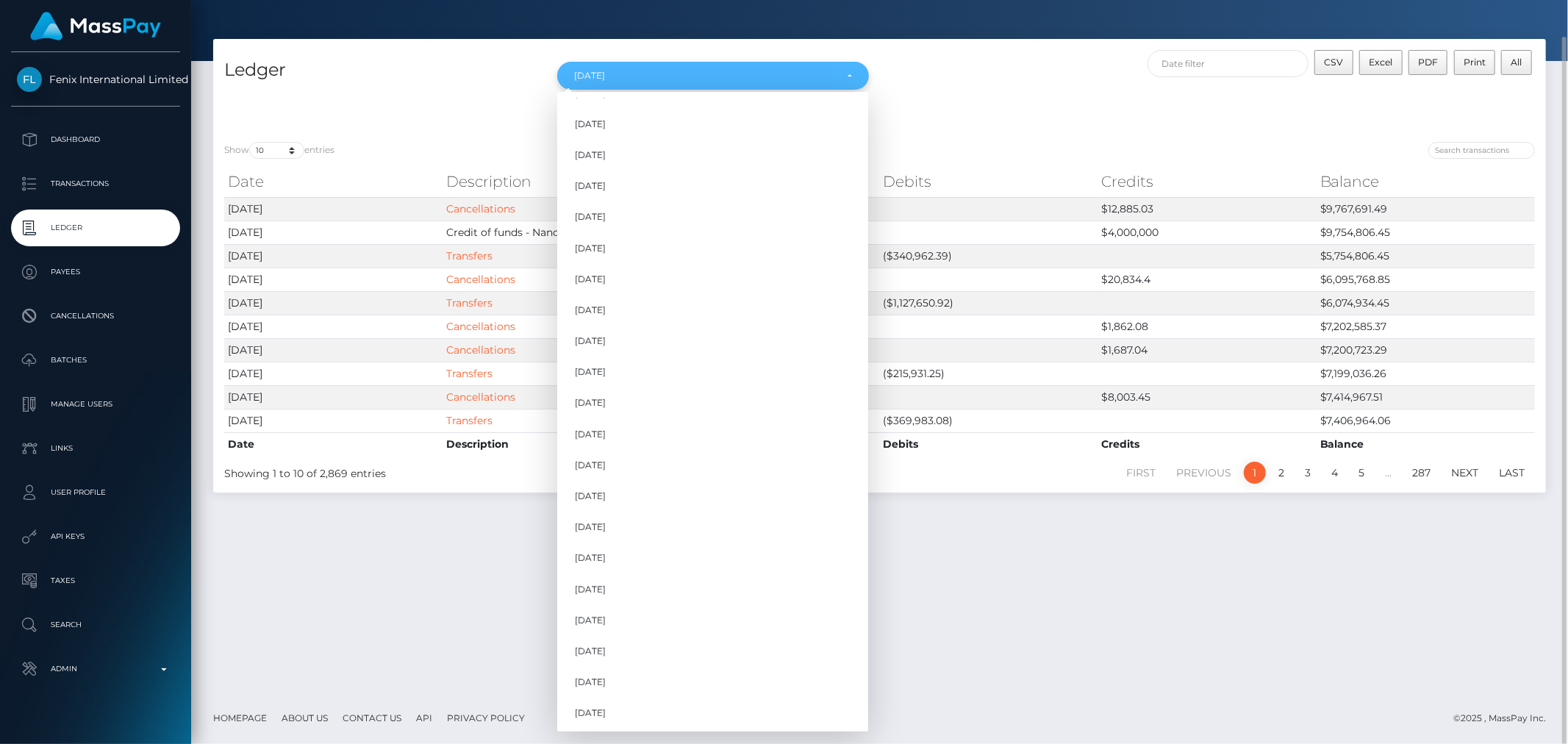
scroll to position [788, 0]
click at [606, 598] on span "Sep 2024" at bounding box center [590, 600] width 31 height 13
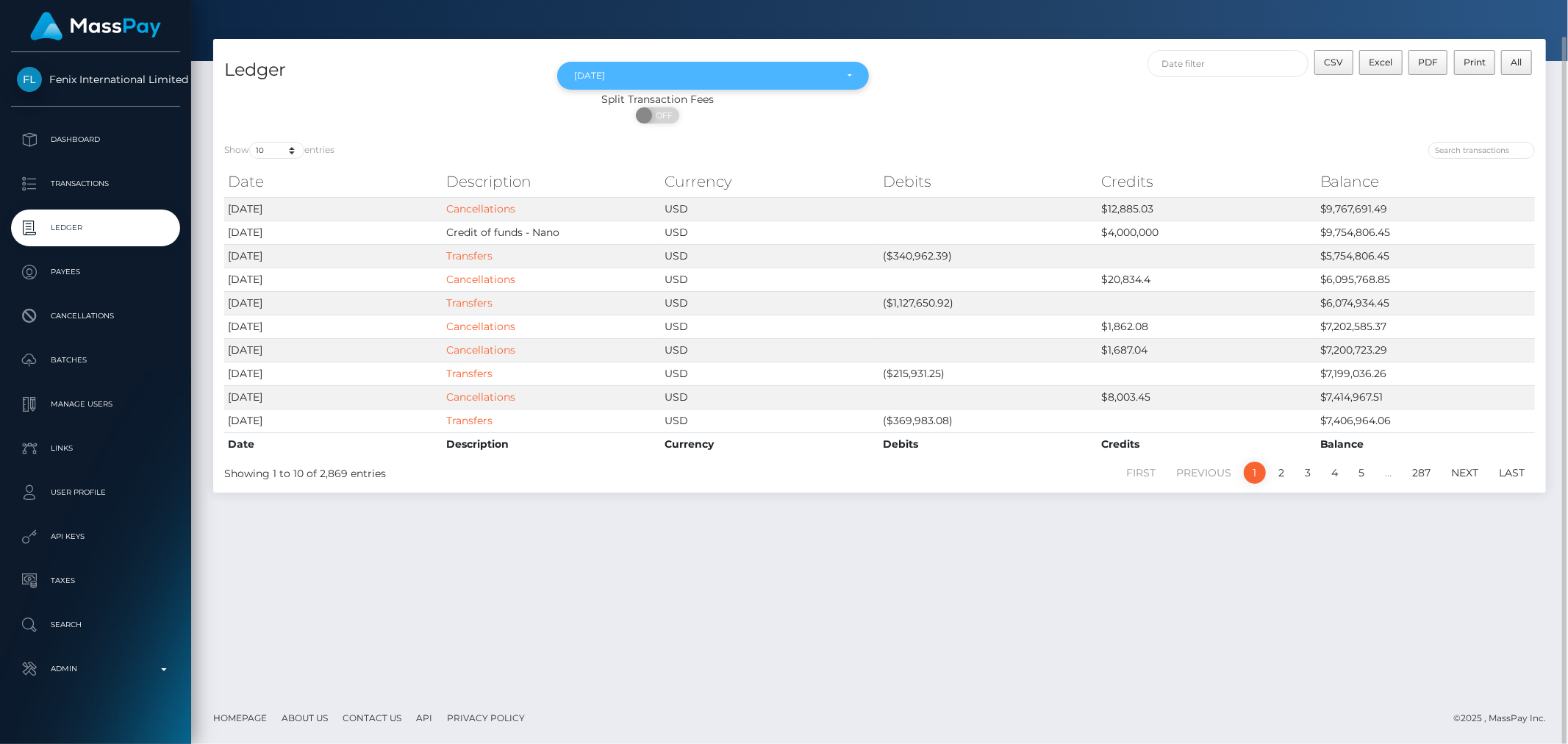
click at [825, 75] on div "Sep 2024" at bounding box center [704, 76] width 260 height 11
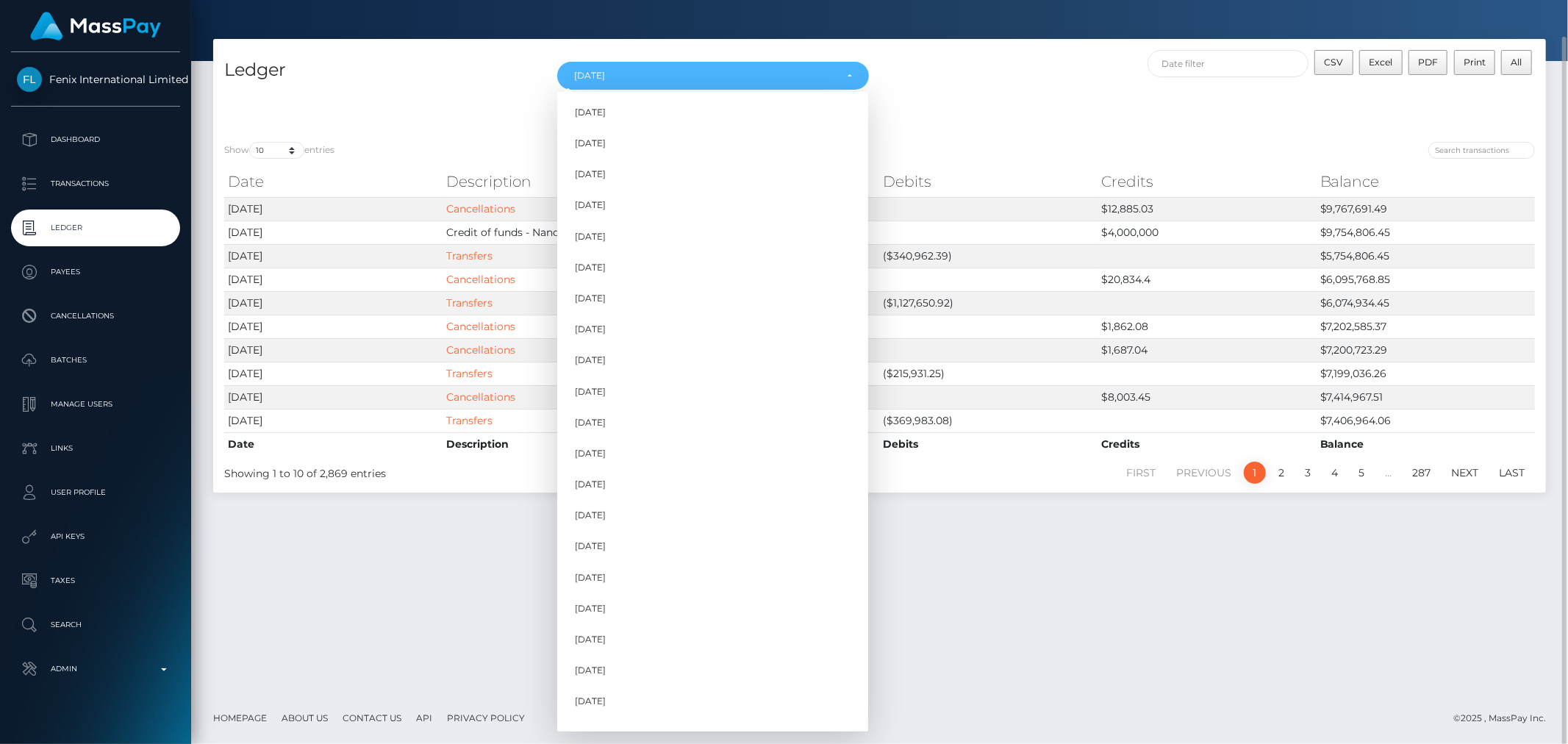
scroll to position [898, 0]
click at [609, 528] on link "Oct 2024" at bounding box center [713, 521] width 311 height 28
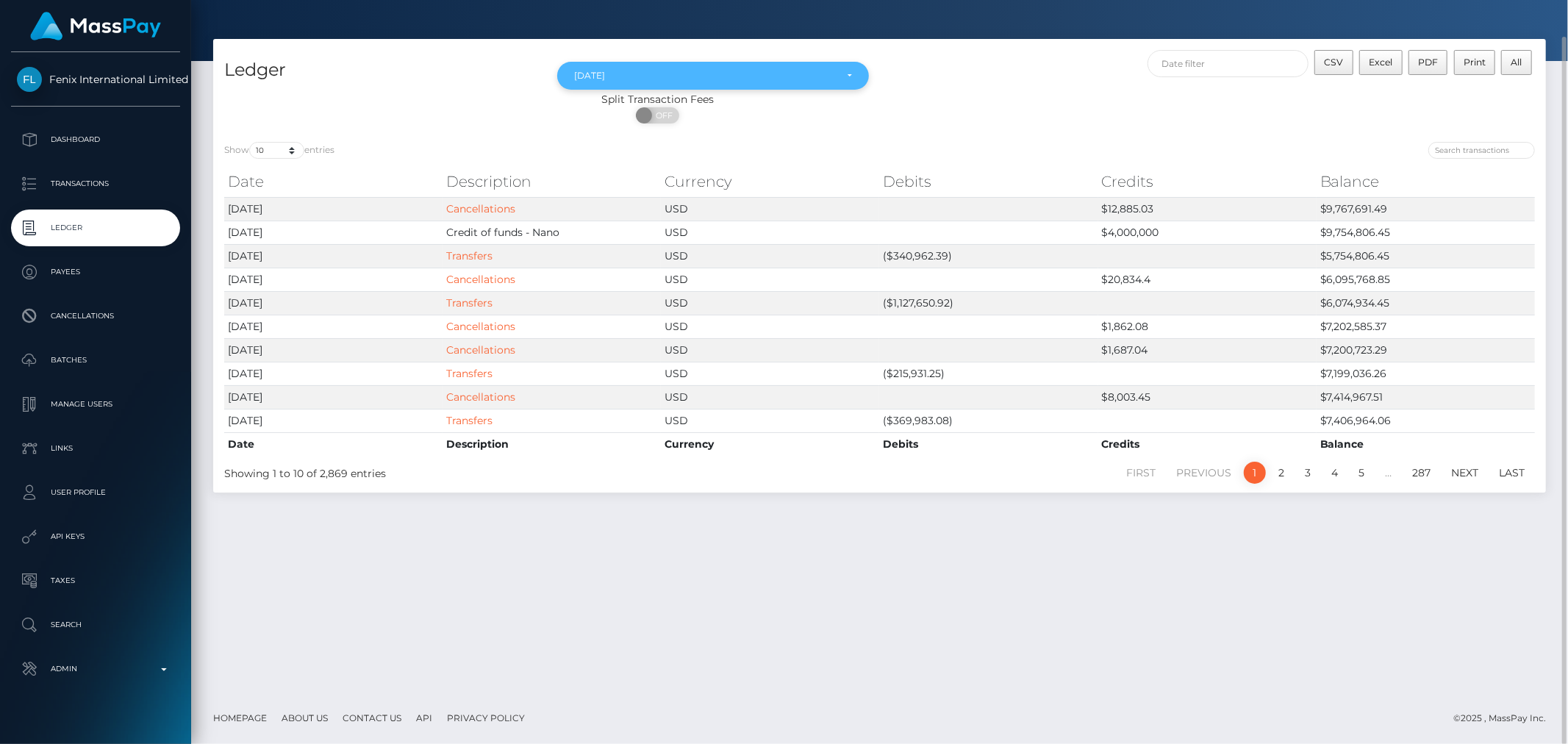
click at [689, 70] on div "Oct 2024" at bounding box center [704, 76] width 260 height 11
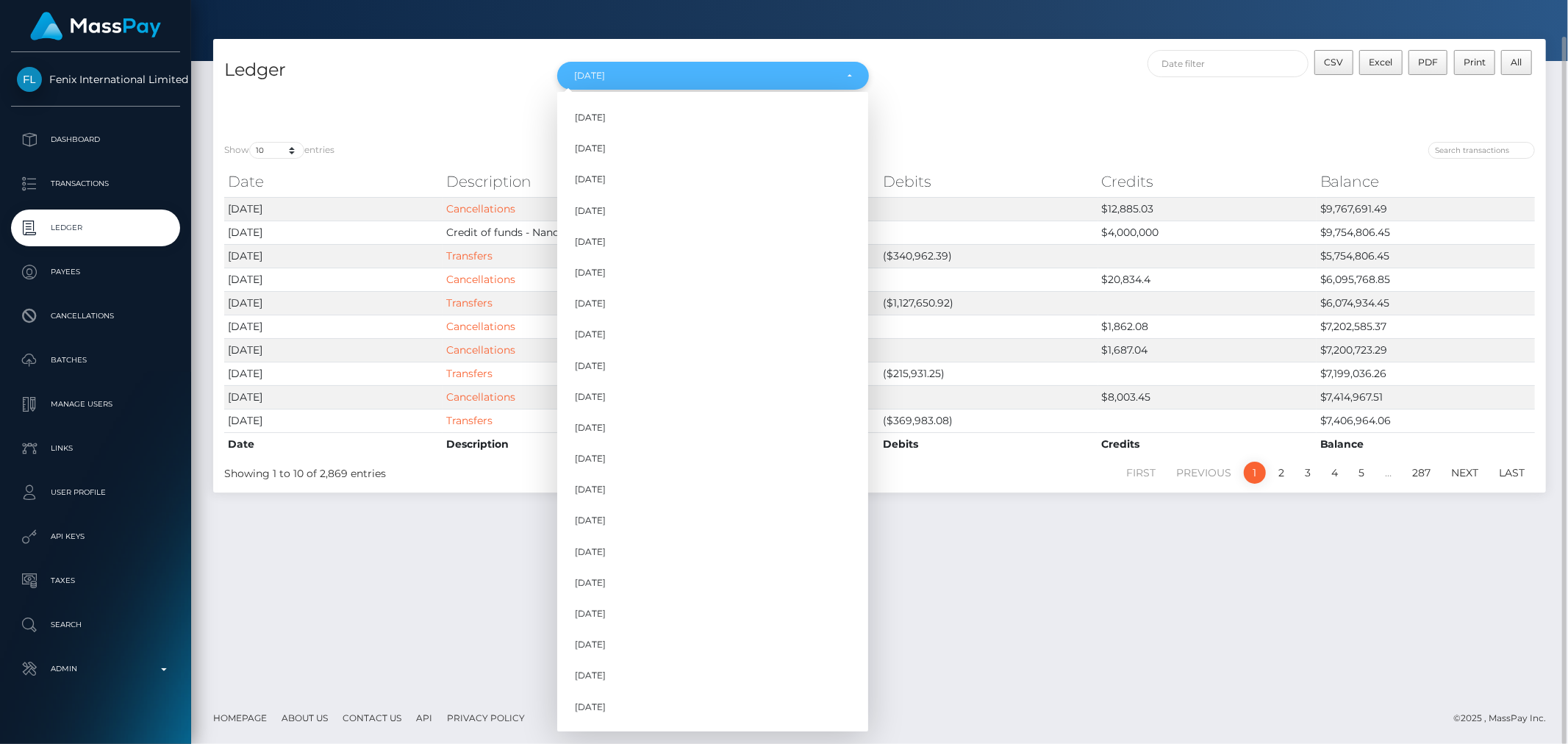
scroll to position [843, 0]
click at [626, 607] on link "Nov 2024" at bounding box center [713, 607] width 311 height 28
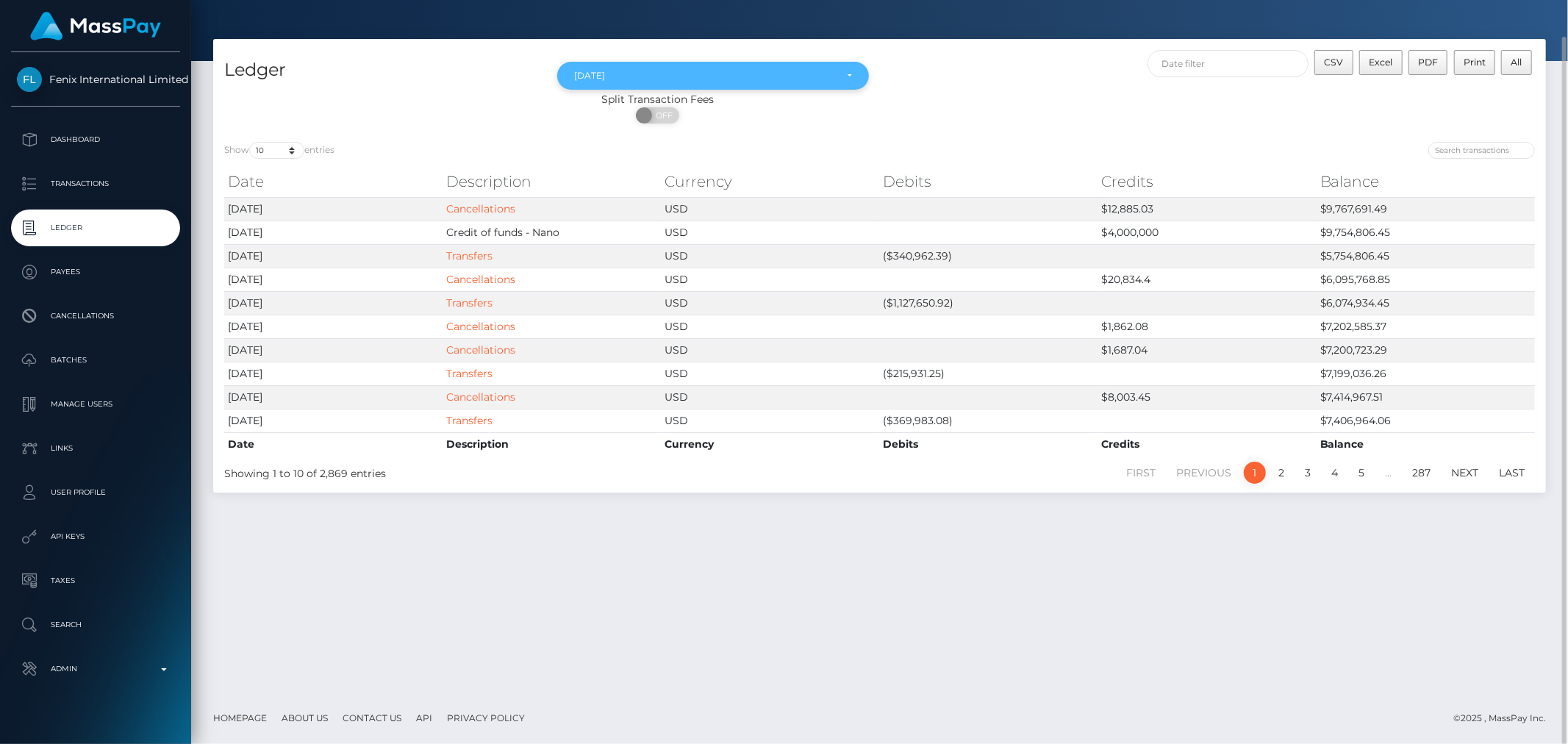
click at [849, 74] on div "Nov 2024" at bounding box center [712, 76] width 277 height 11
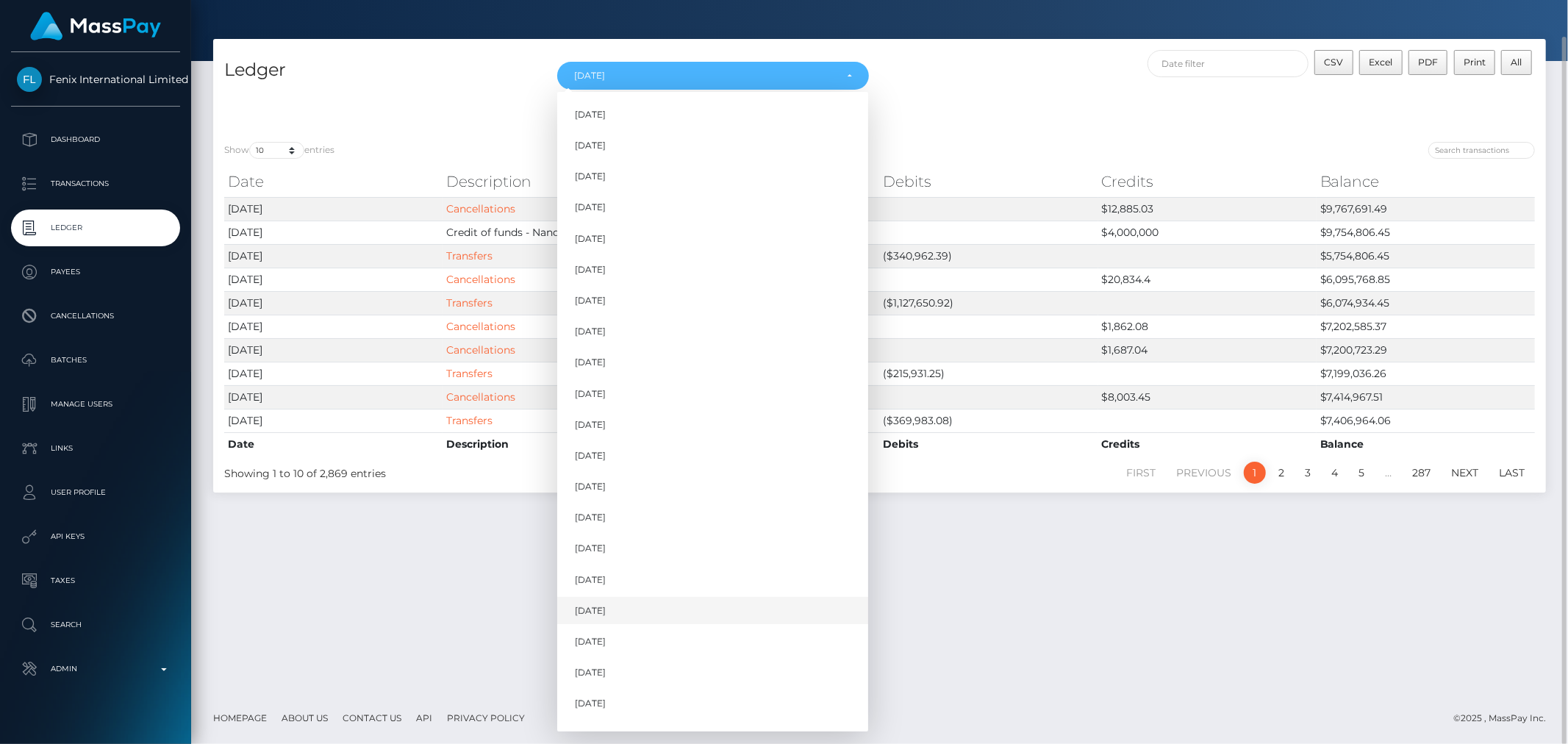
click at [606, 605] on span "Dec 2024" at bounding box center [590, 611] width 31 height 13
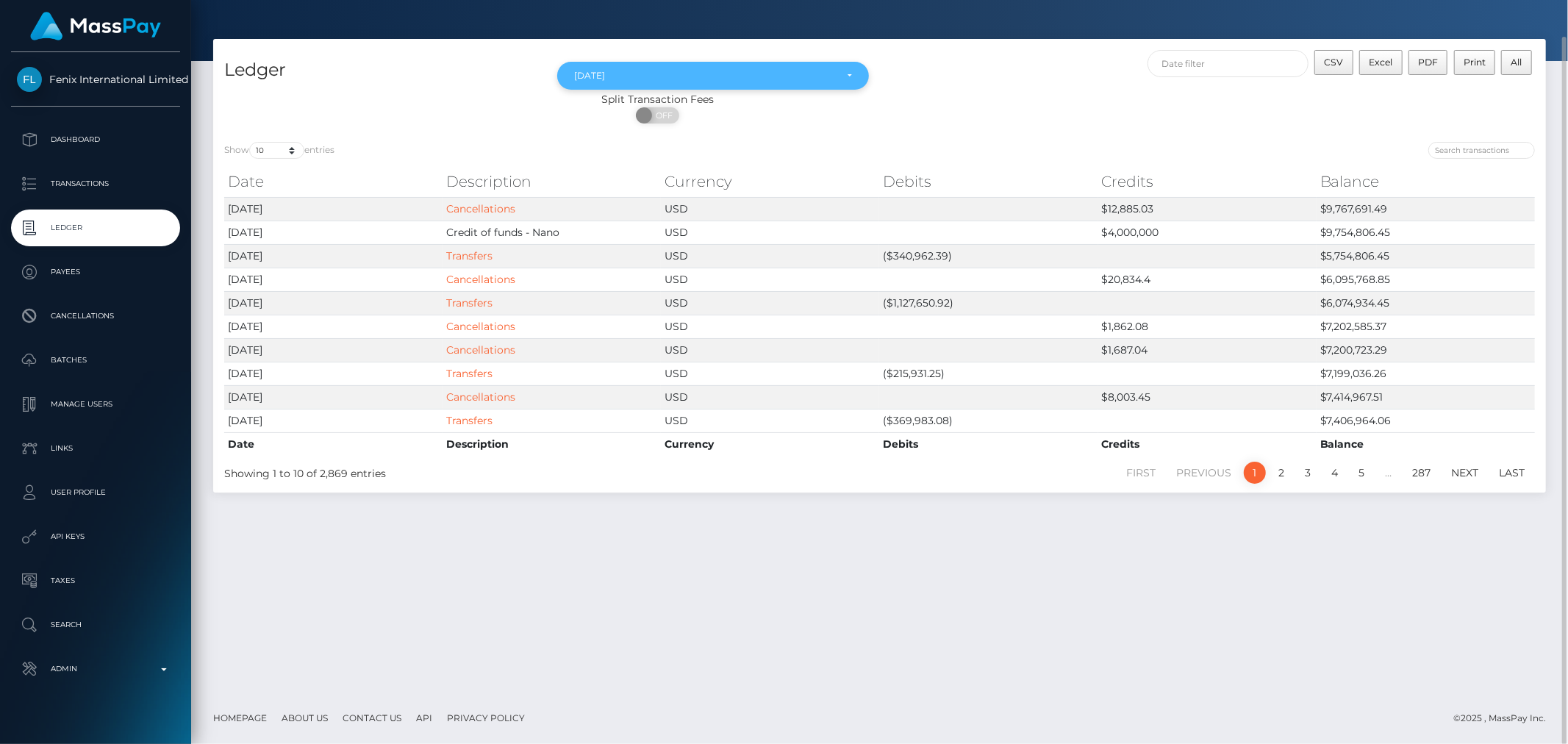
click at [842, 74] on div "Dec 2024" at bounding box center [712, 76] width 277 height 11
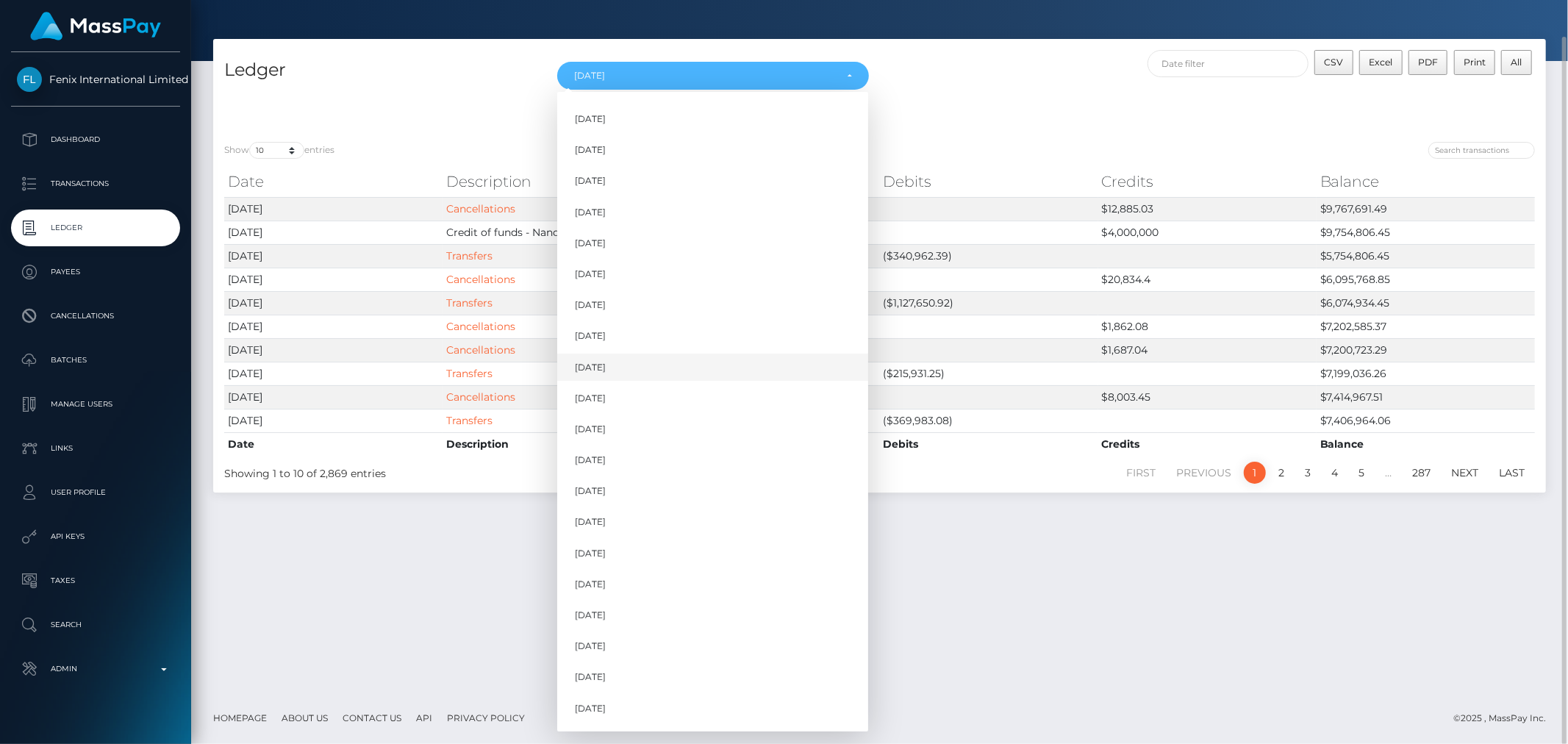
click at [605, 372] on span "May 2024" at bounding box center [590, 368] width 31 height 13
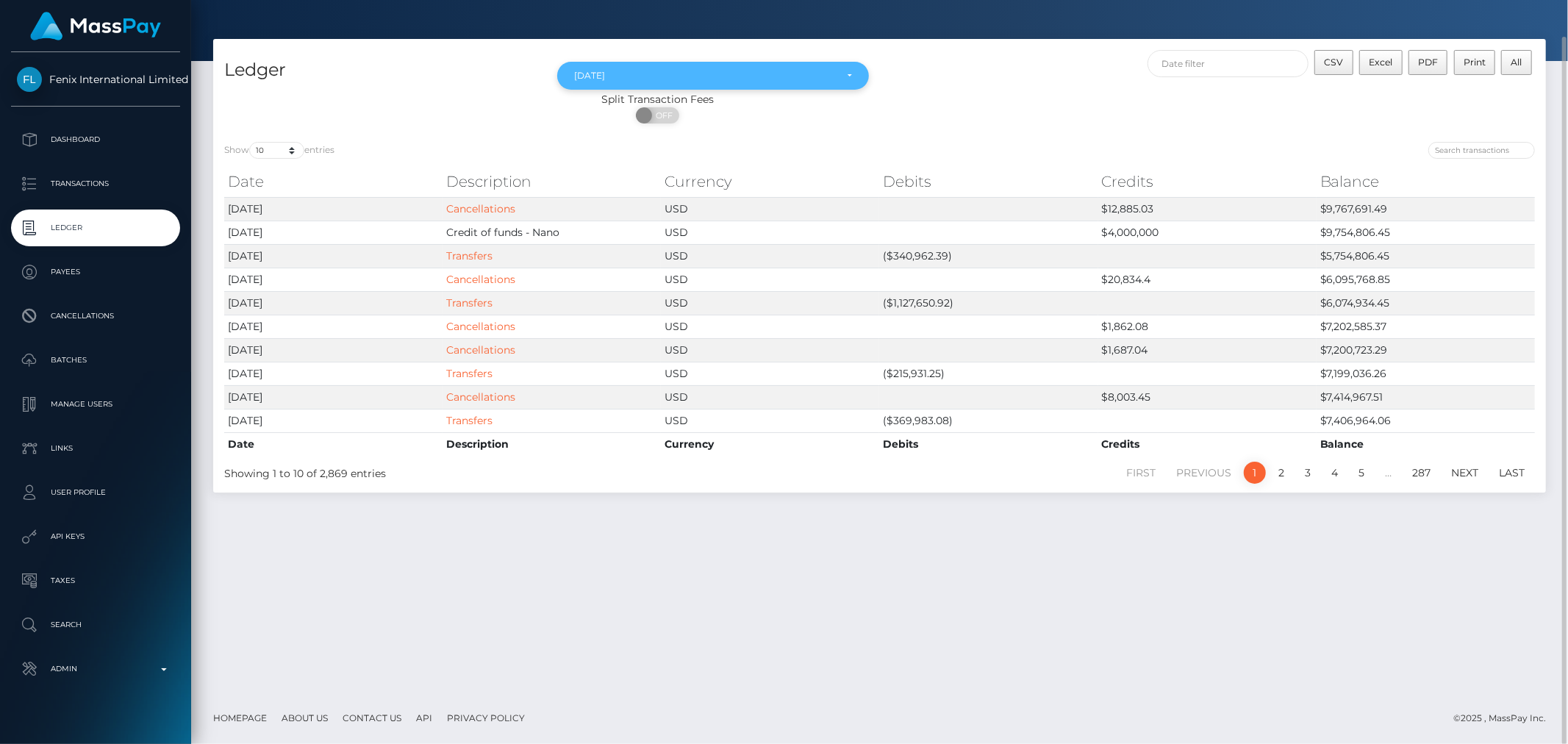
click at [770, 81] on div "May 2024" at bounding box center [704, 76] width 260 height 11
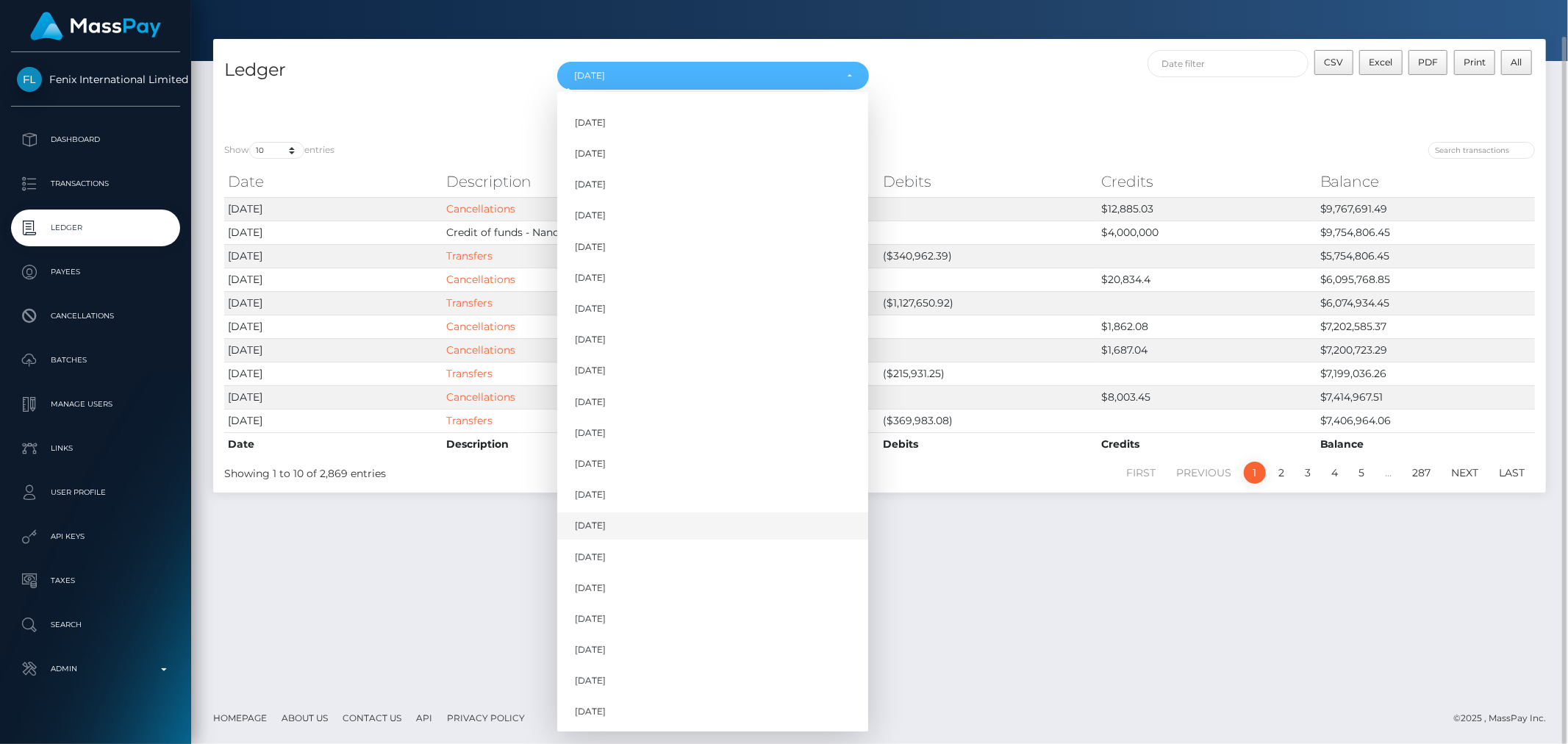
click at [600, 520] on span "Apr 2024" at bounding box center [590, 527] width 31 height 13
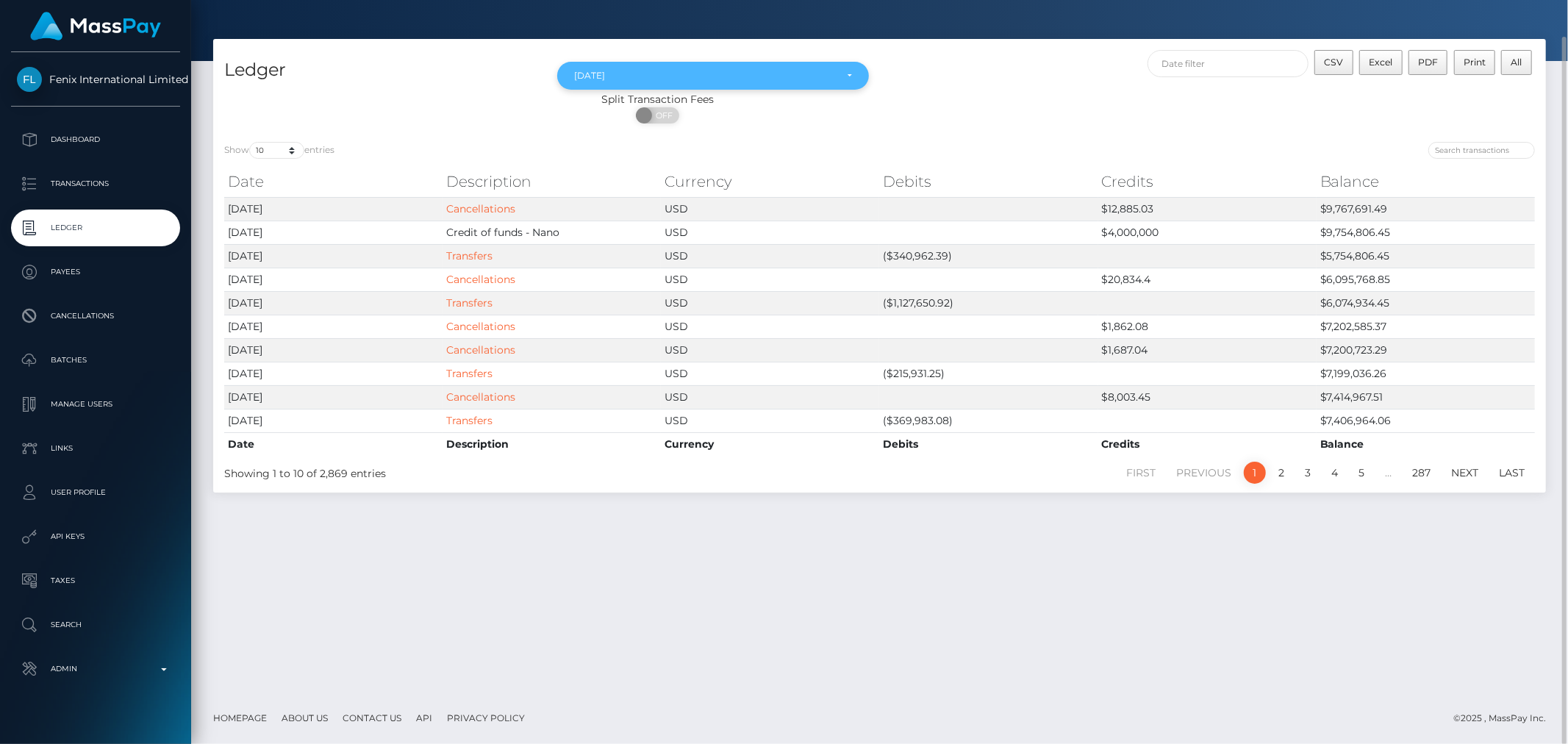
click at [780, 75] on div "Apr 2024" at bounding box center [704, 76] width 260 height 11
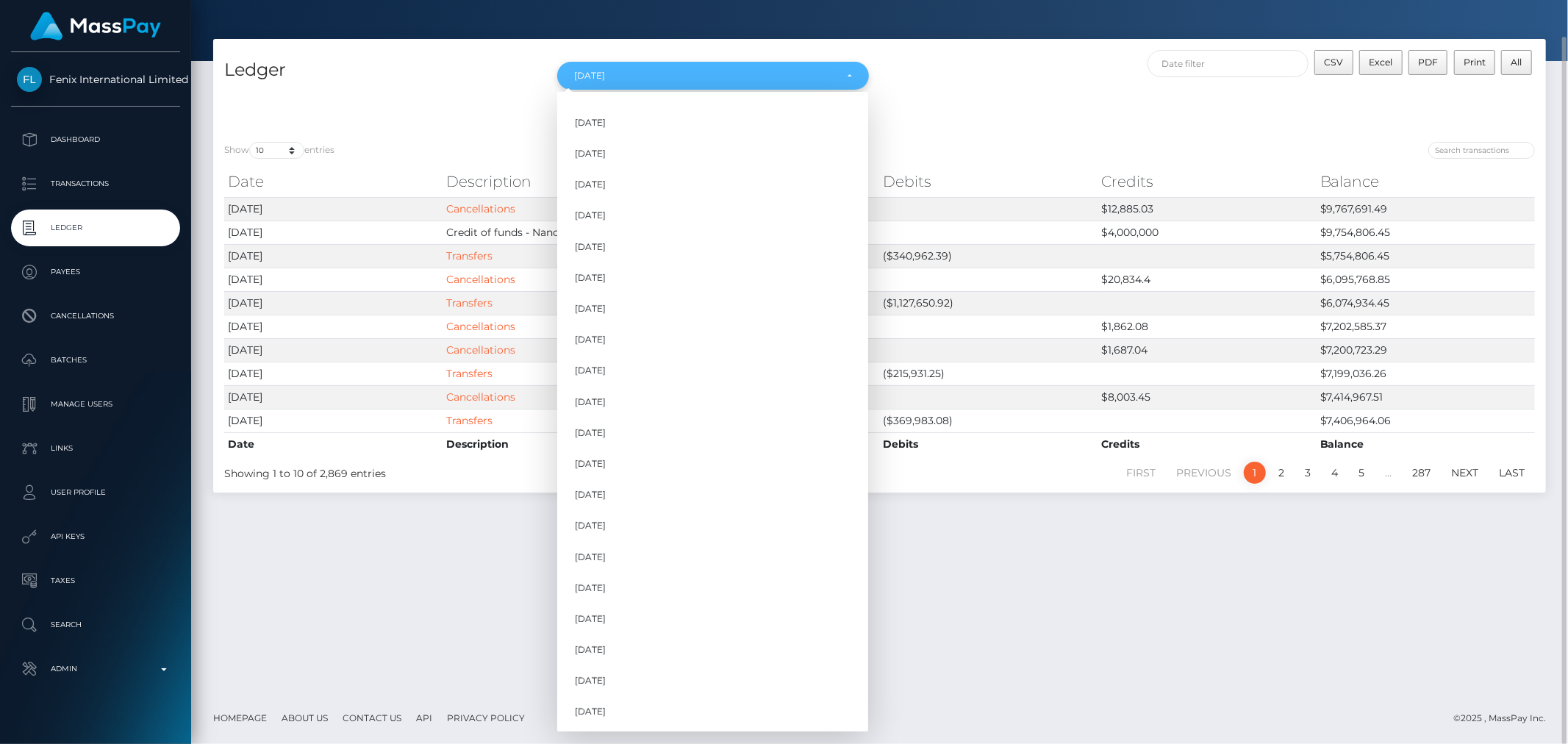
scroll to position [679, 0]
click at [616, 529] on link "Mar 2024" at bounding box center [713, 522] width 311 height 28
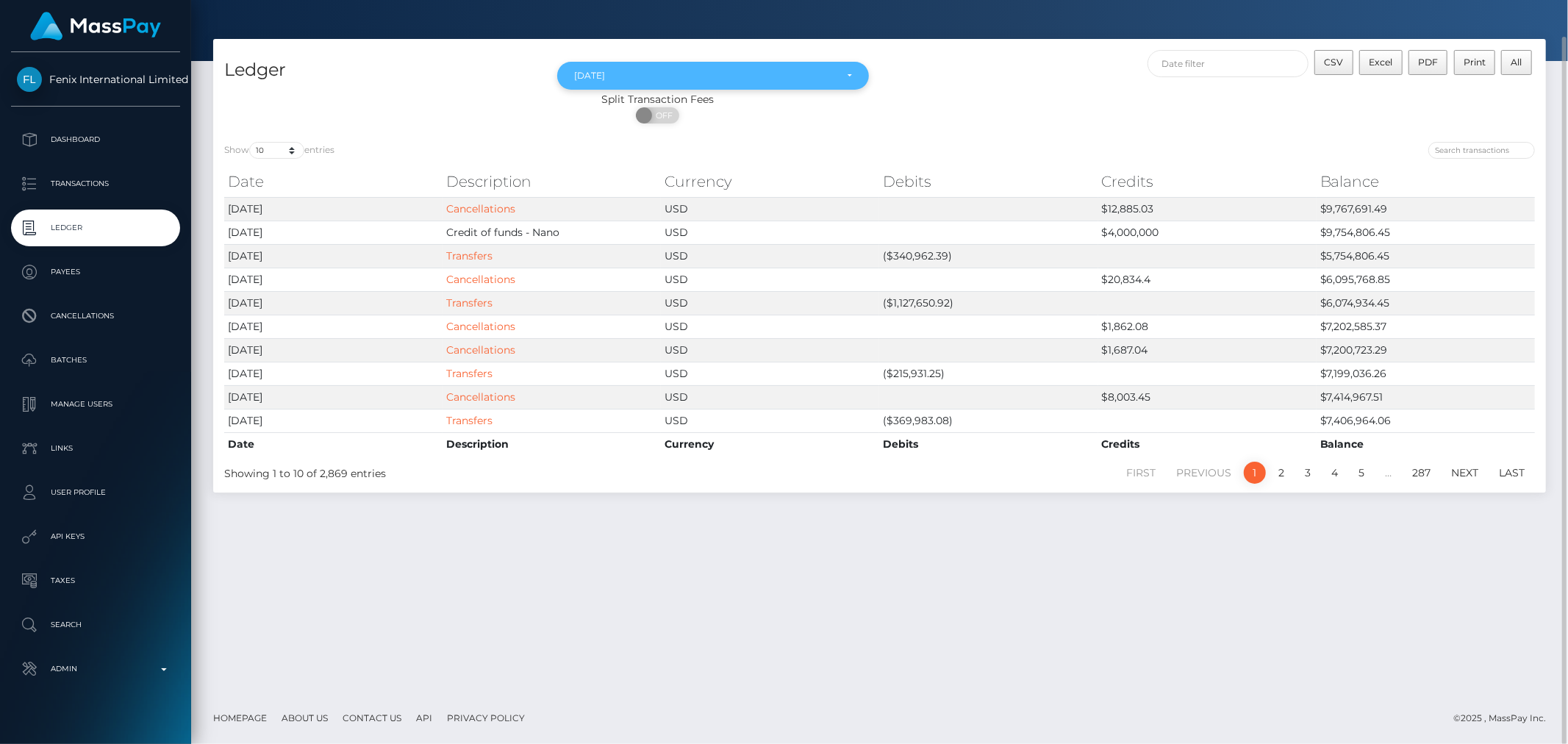
click at [725, 80] on div "Mar 2024" at bounding box center [704, 76] width 260 height 11
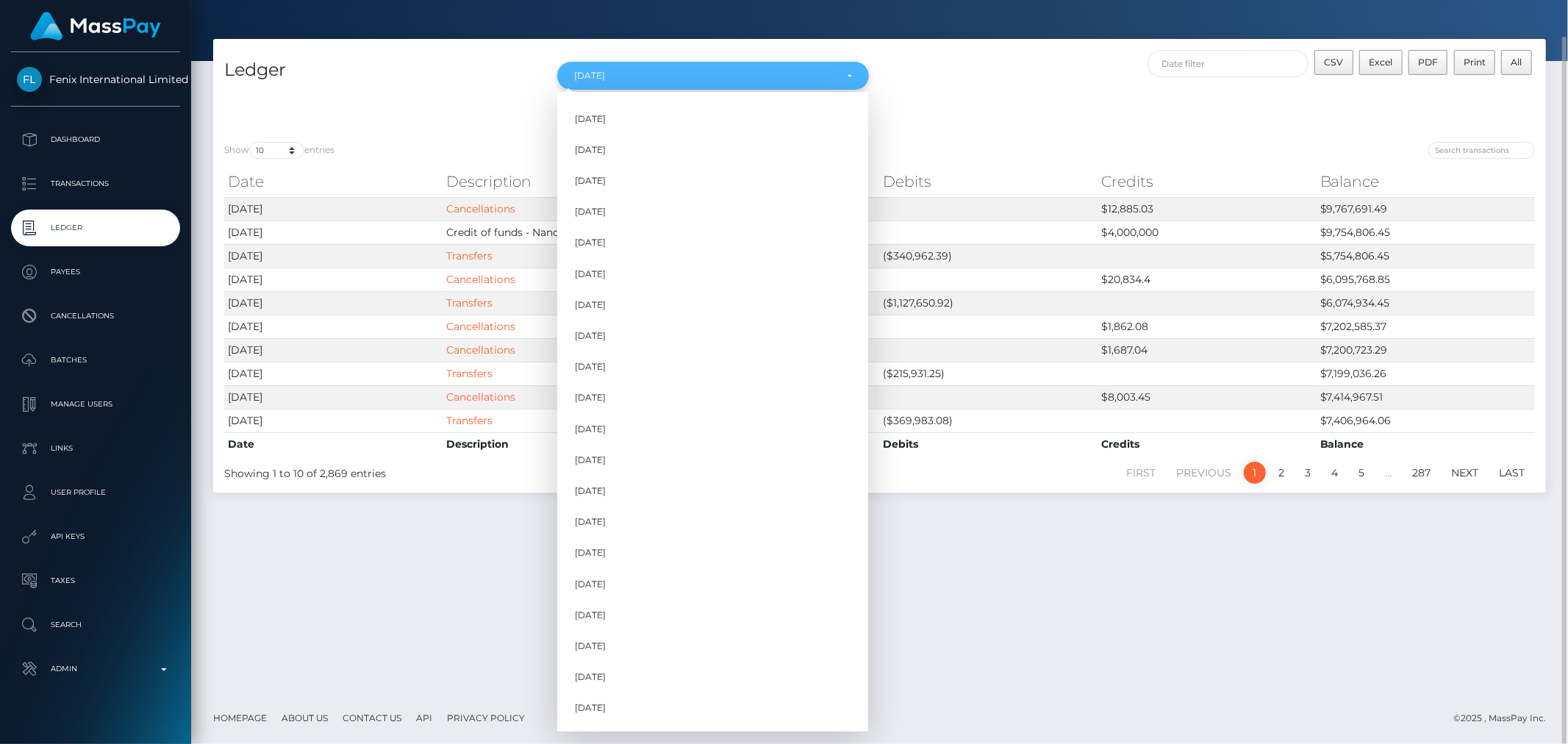
scroll to position [652, 0]
click at [608, 510] on link "Feb 2024" at bounding box center [713, 519] width 311 height 28
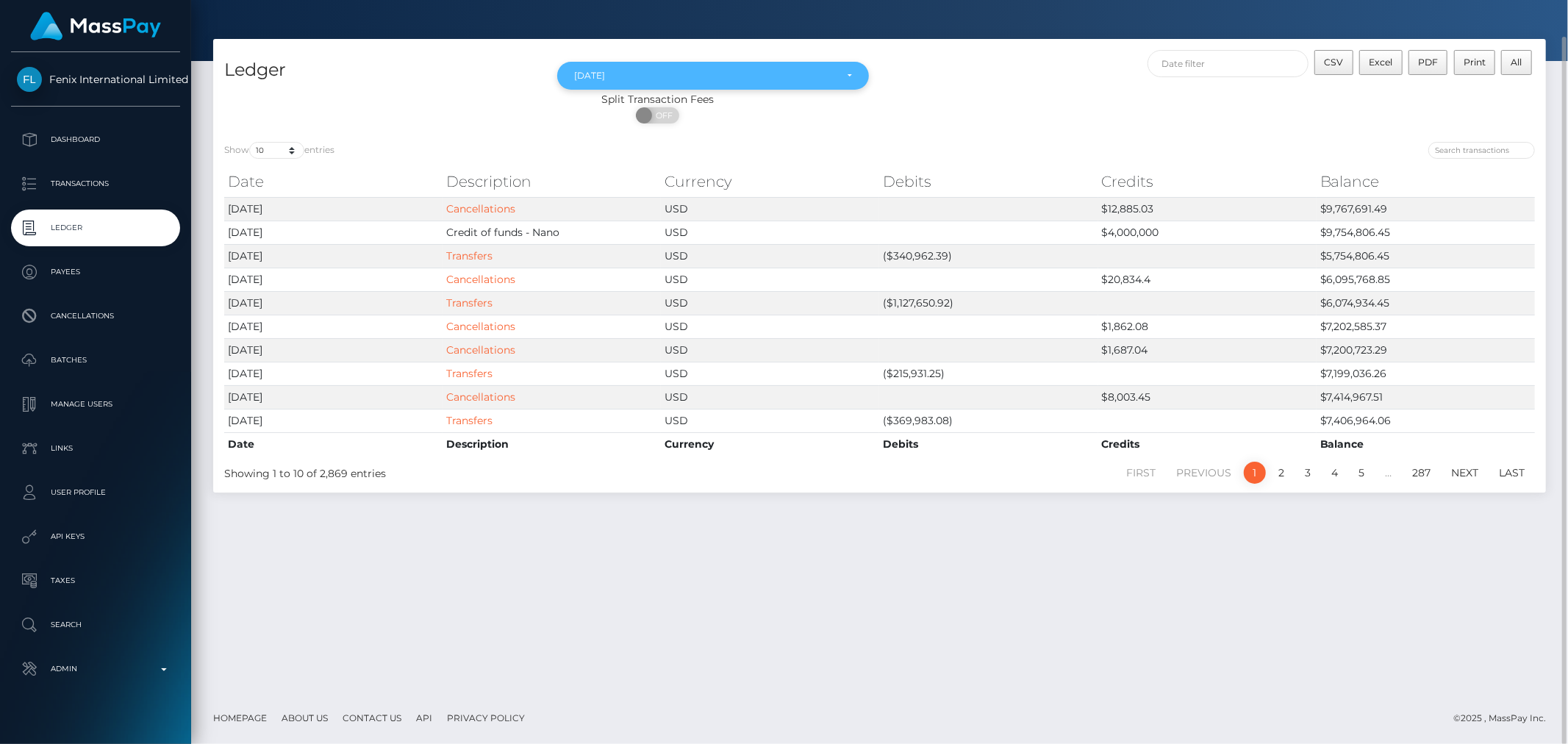
click at [848, 76] on div "Feb 2024" at bounding box center [712, 76] width 277 height 11
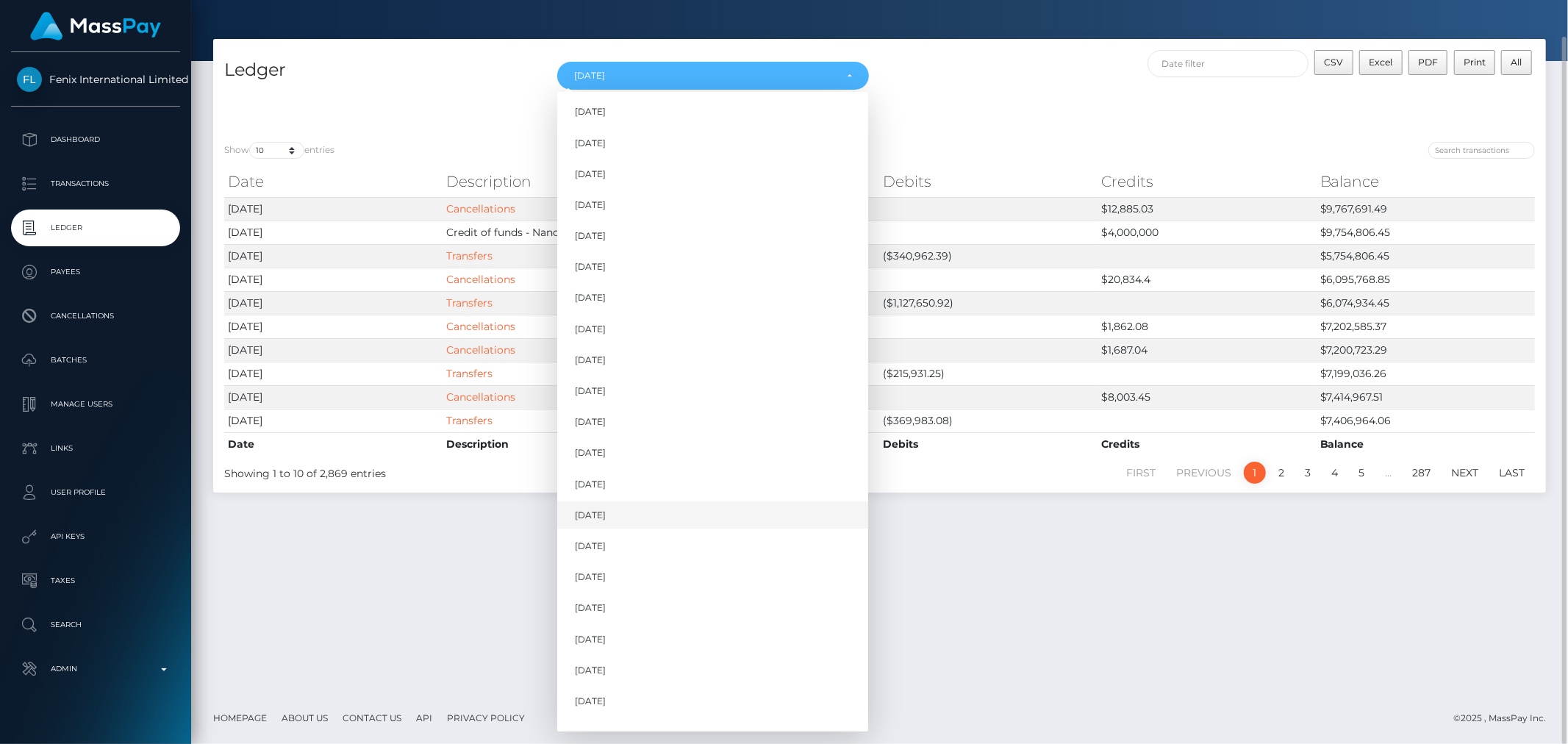
click at [653, 515] on link "Jan 2024" at bounding box center [713, 515] width 311 height 28
select select "Jan 2024"
